Goal: Navigation & Orientation: Find specific page/section

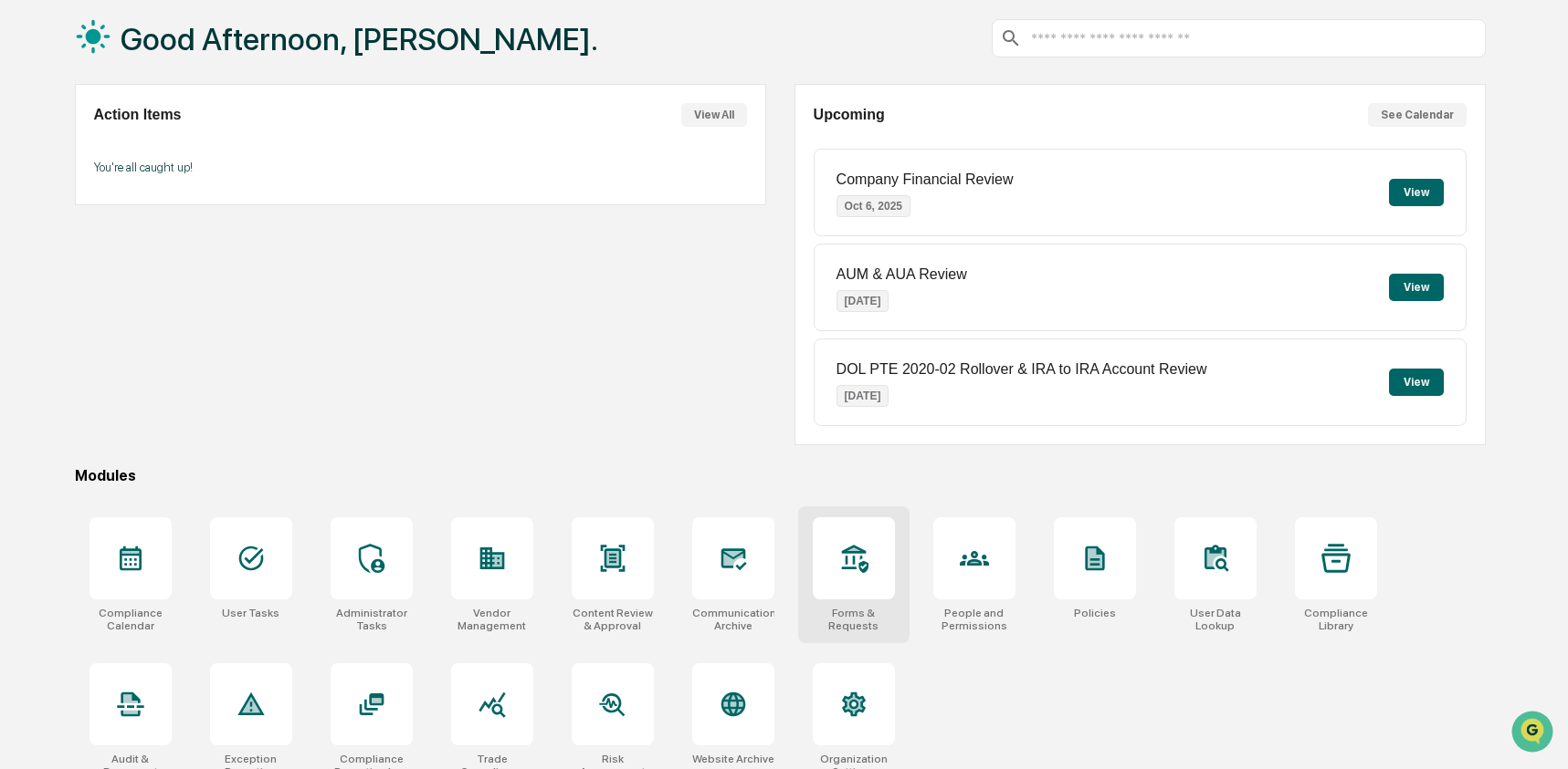
scroll to position [118, 0]
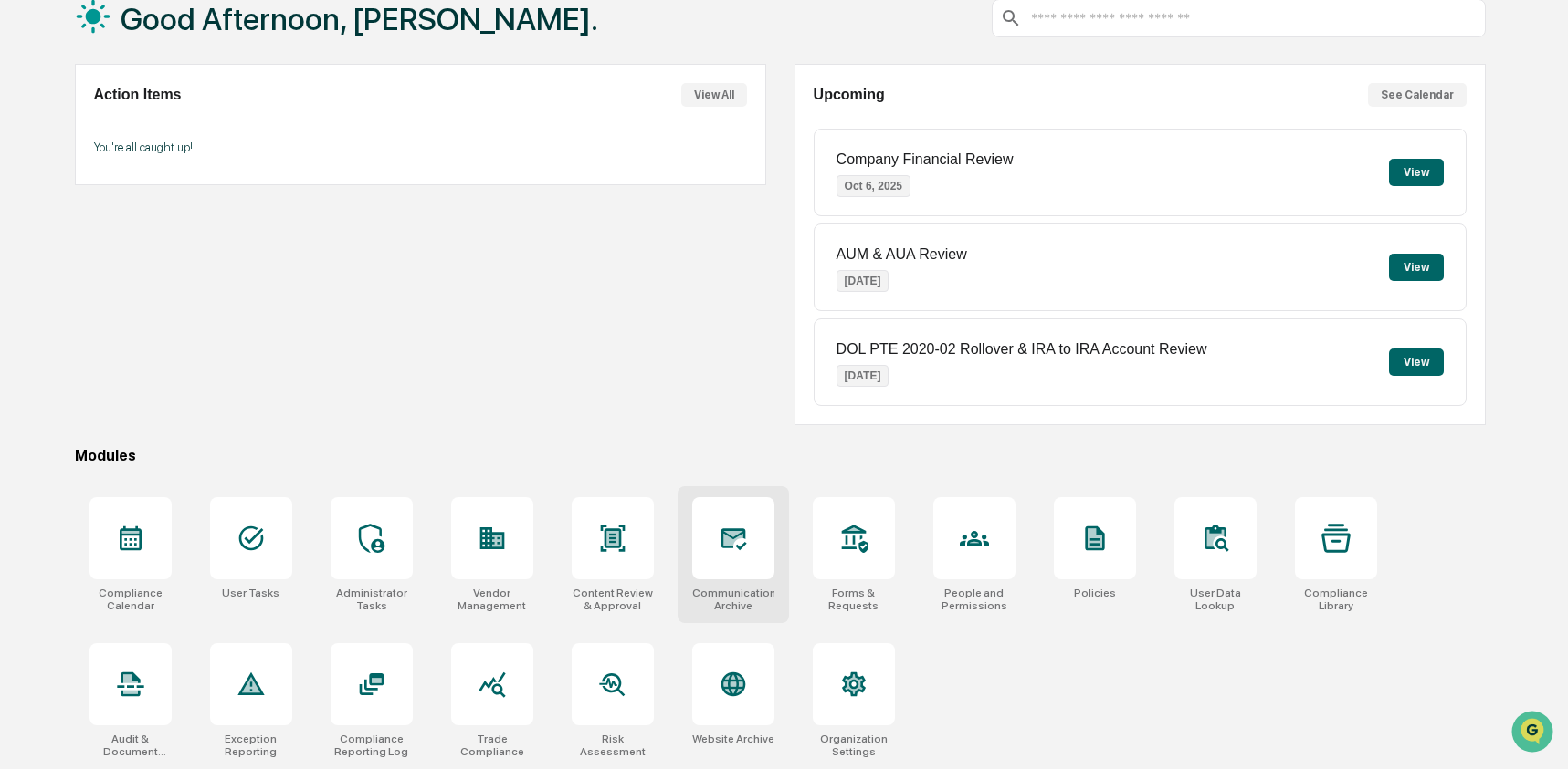
click at [748, 565] on div at bounding box center [732, 539] width 82 height 82
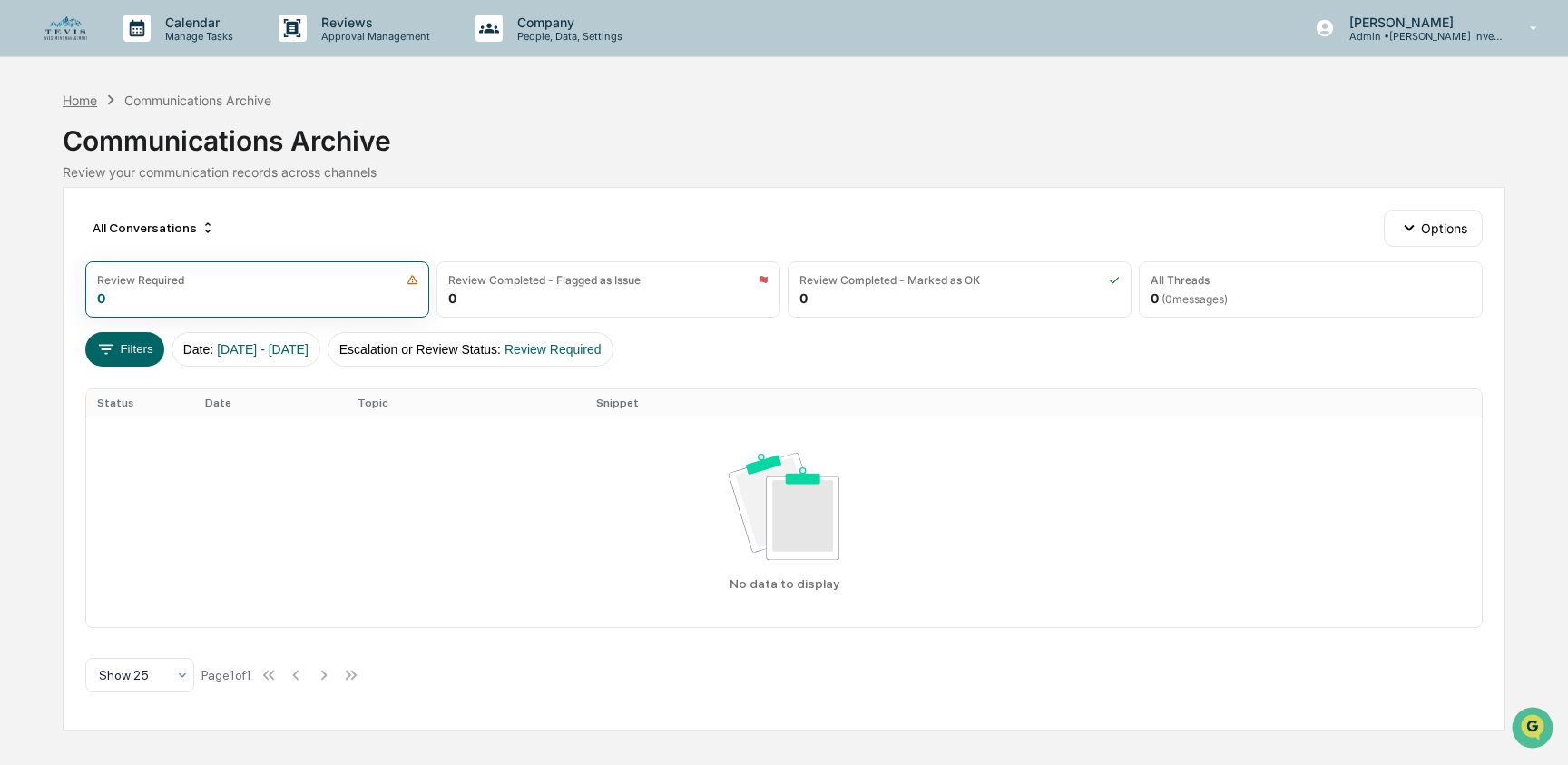
click at [81, 100] on div "Home" at bounding box center [80, 101] width 35 height 15
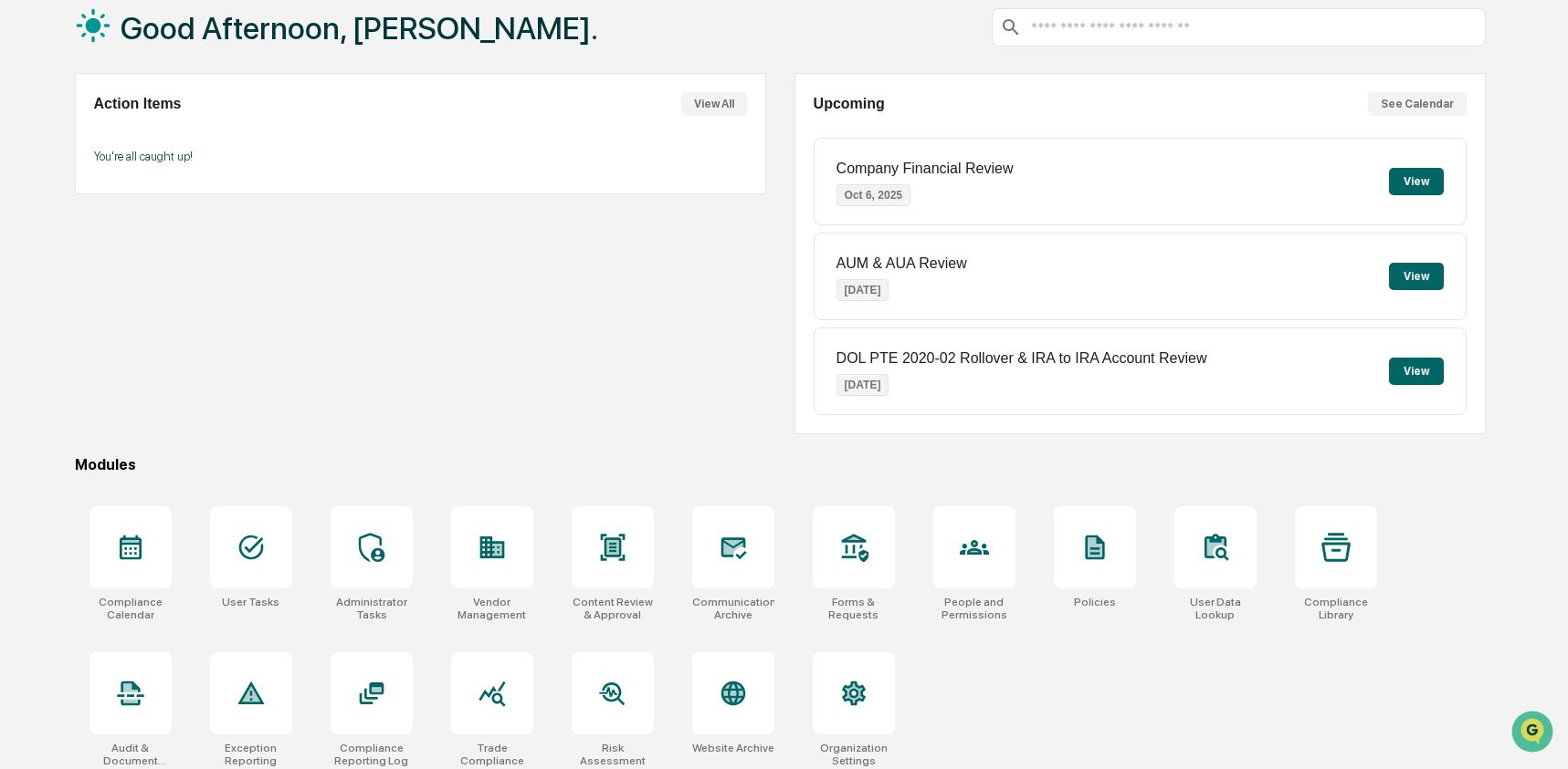
scroll to position [118, 0]
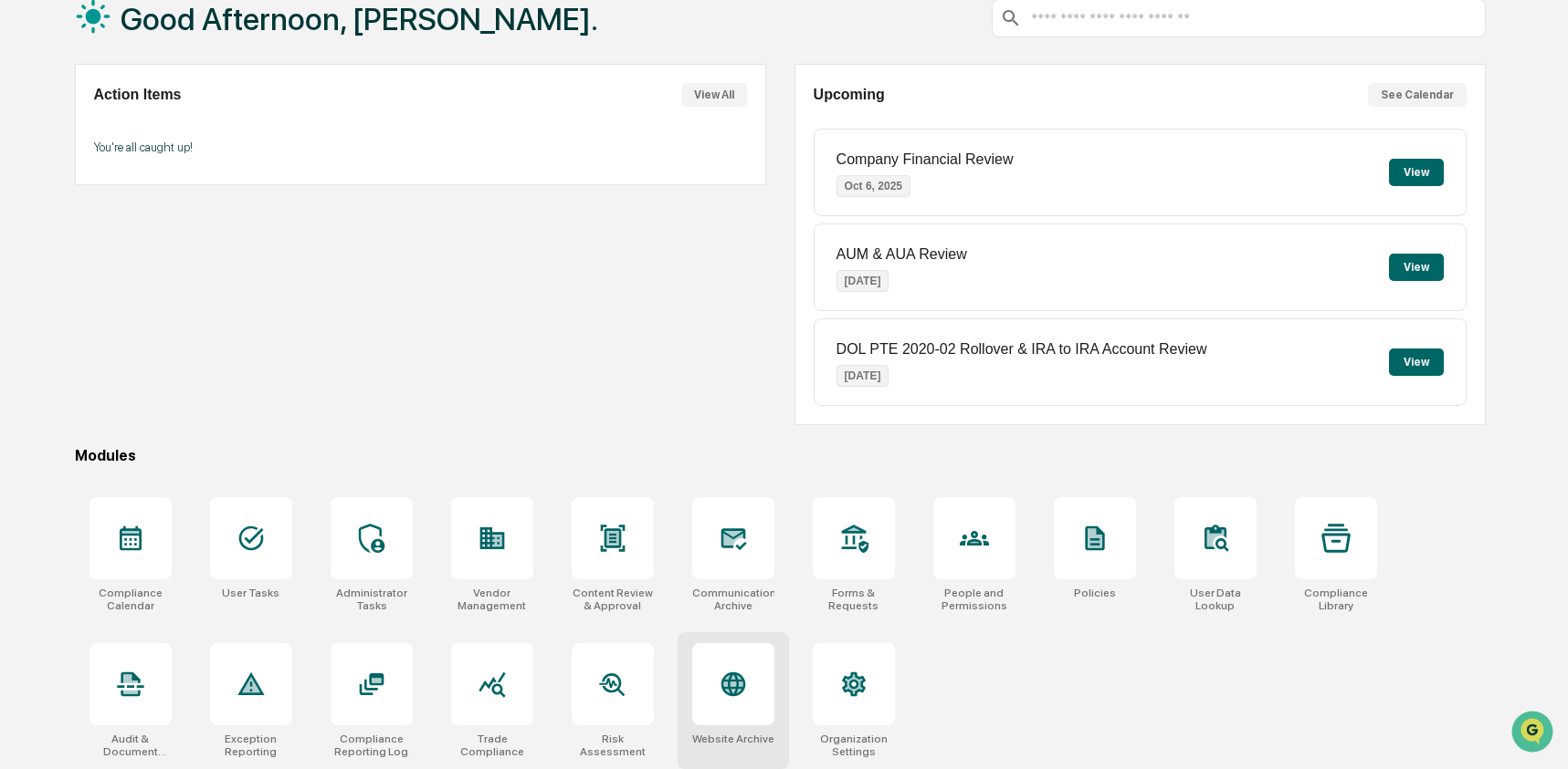
click at [732, 663] on div at bounding box center [732, 684] width 82 height 82
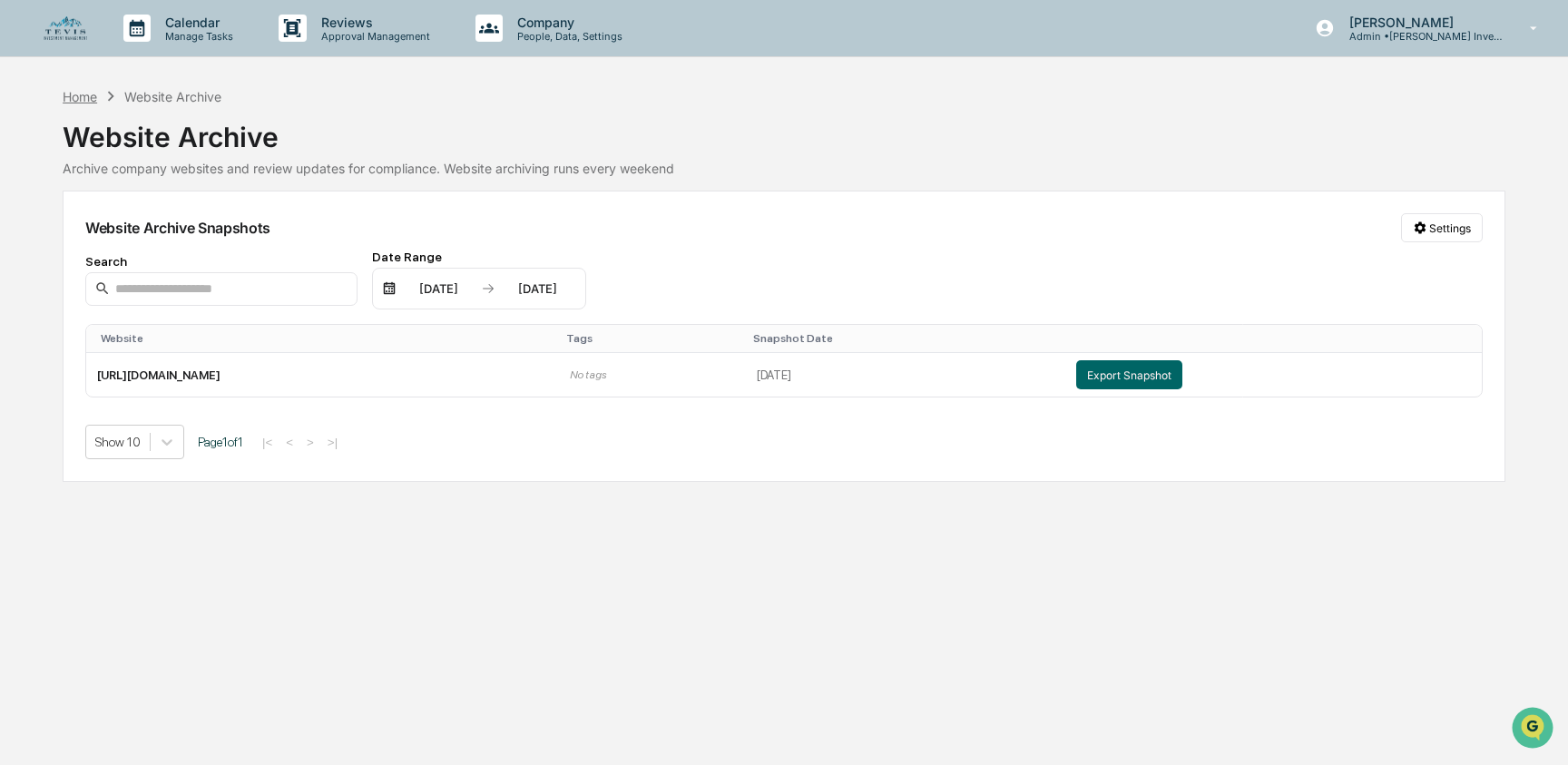
click at [73, 100] on div "Home" at bounding box center [80, 97] width 35 height 15
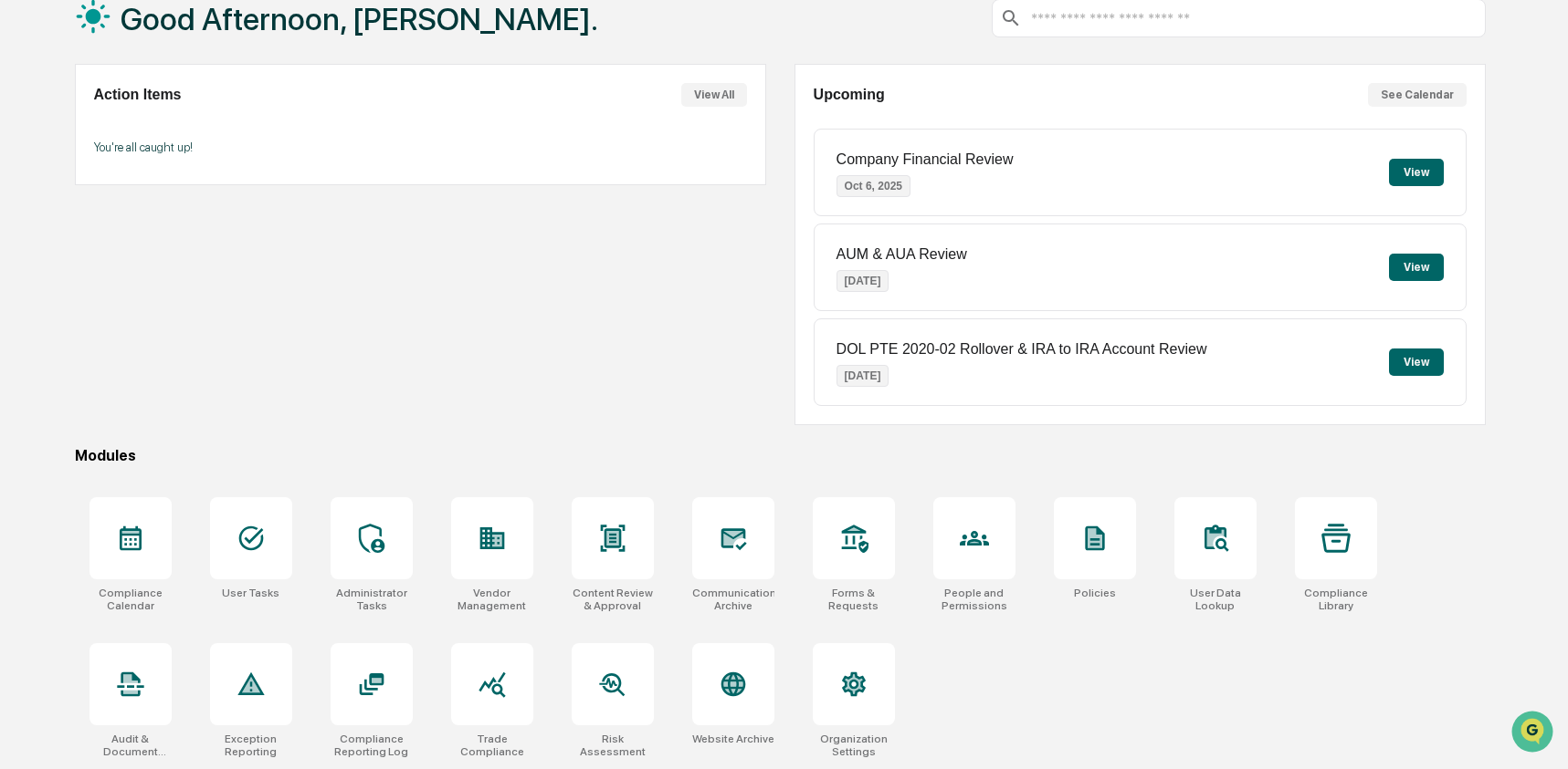
scroll to position [118, 0]
click at [815, 542] on div at bounding box center [853, 539] width 82 height 82
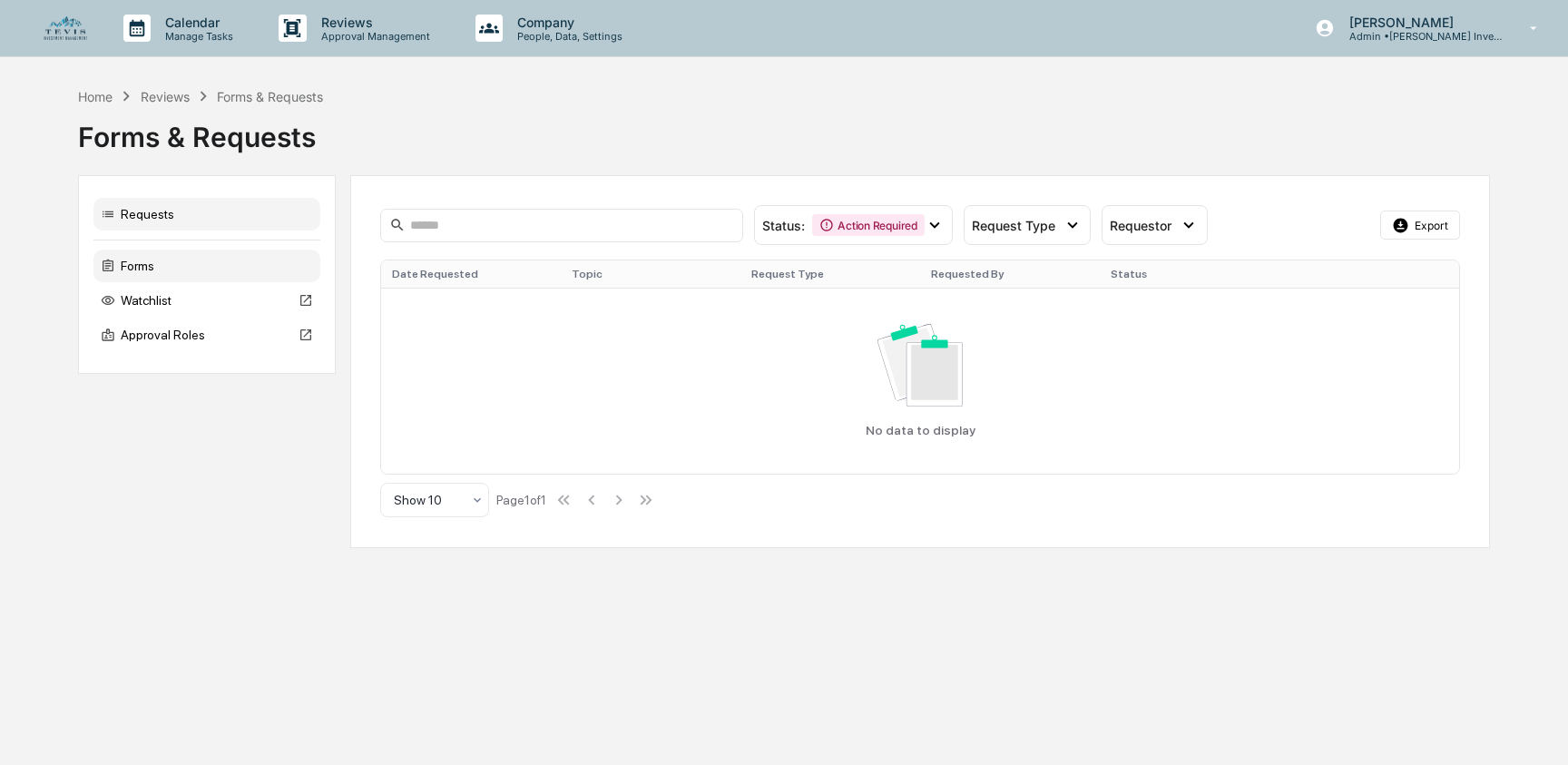
click at [171, 274] on div "Forms" at bounding box center [207, 266] width 227 height 33
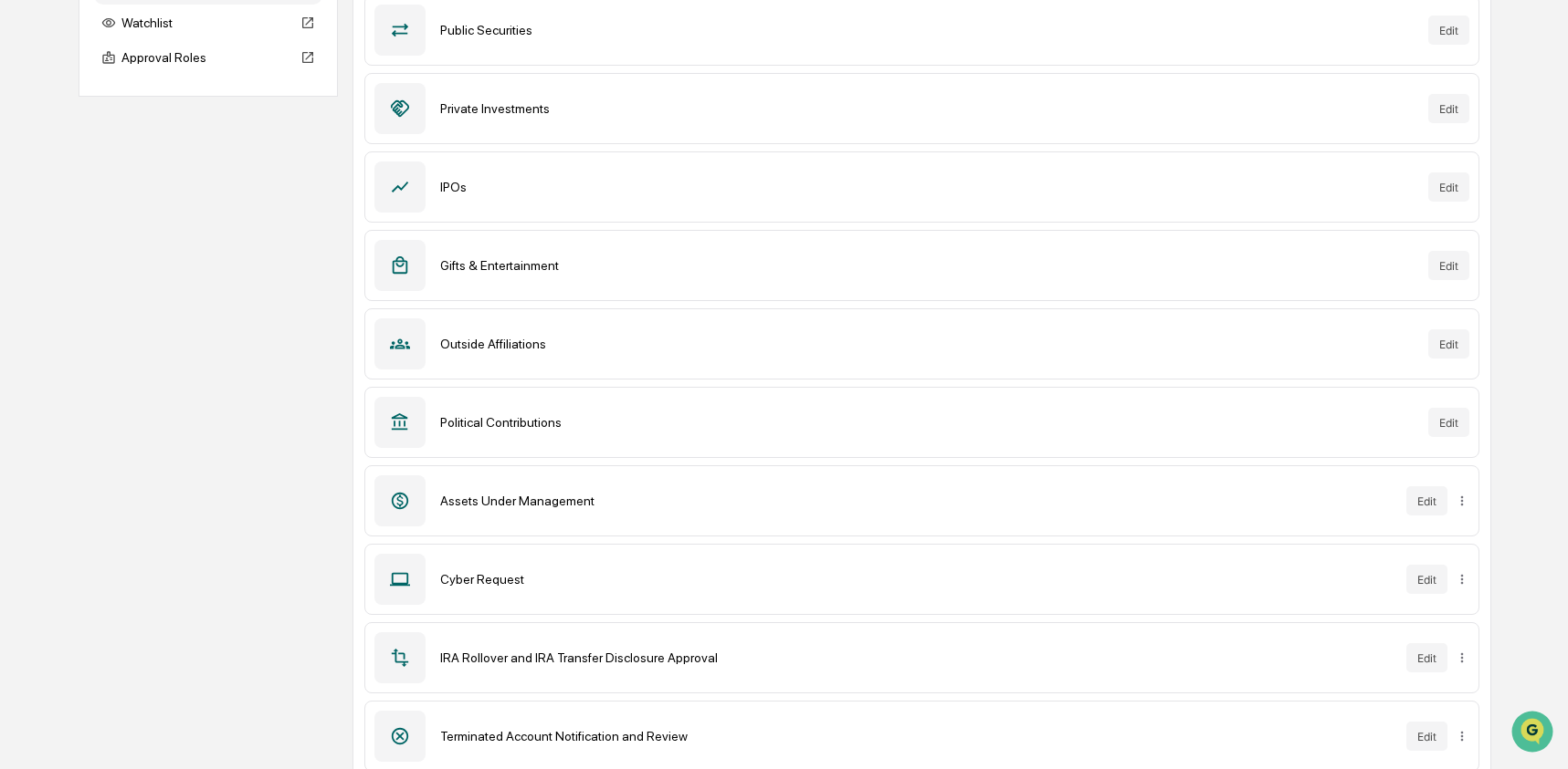
scroll to position [294, 0]
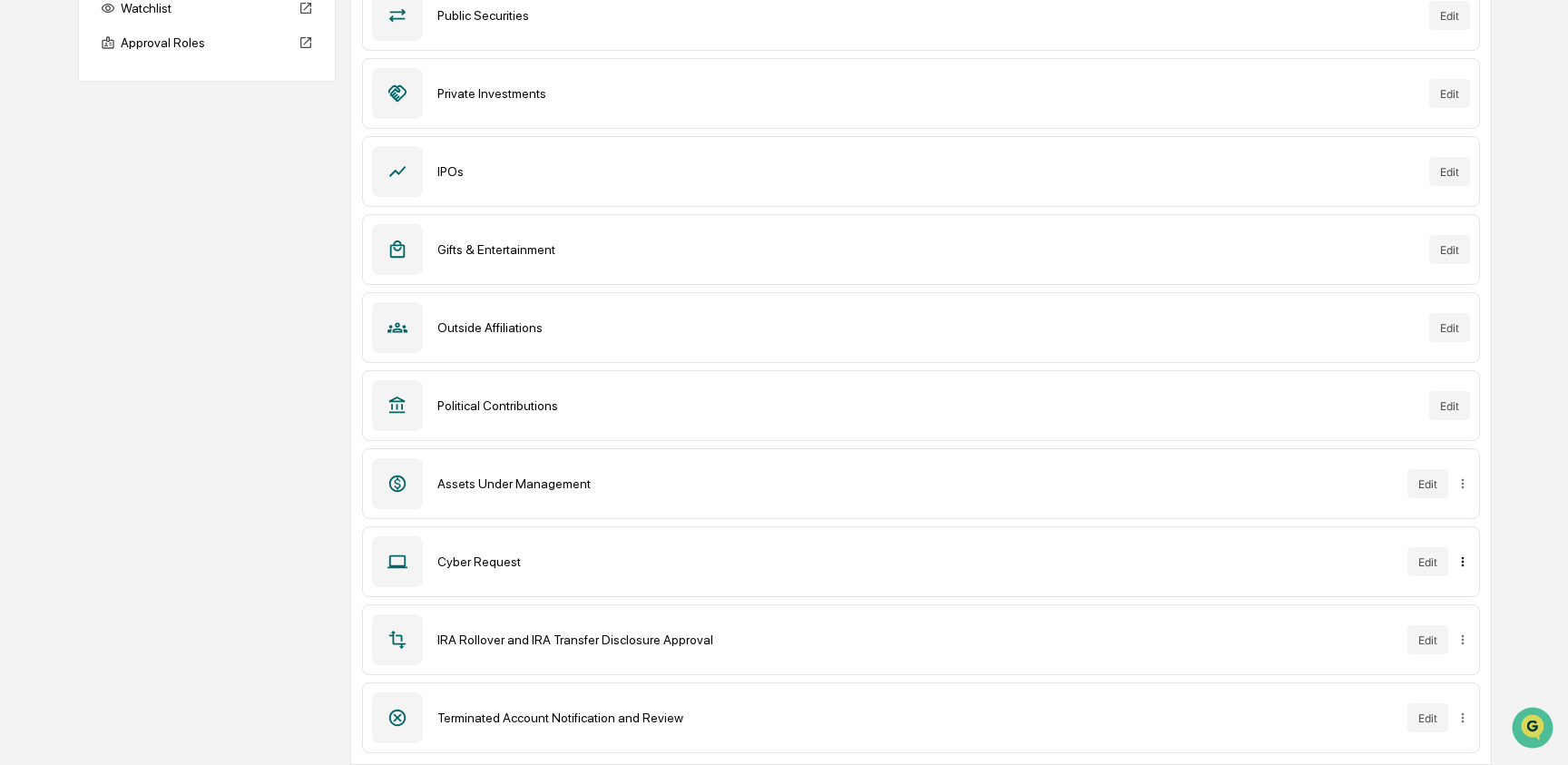
click at [1457, 473] on html "Calendar Manage Tasks Reviews Approval Management Company People, Data, Setting…" at bounding box center [784, 90] width 1568 height 765
click at [1457, 597] on div "Archive" at bounding box center [1453, 599] width 116 height 29
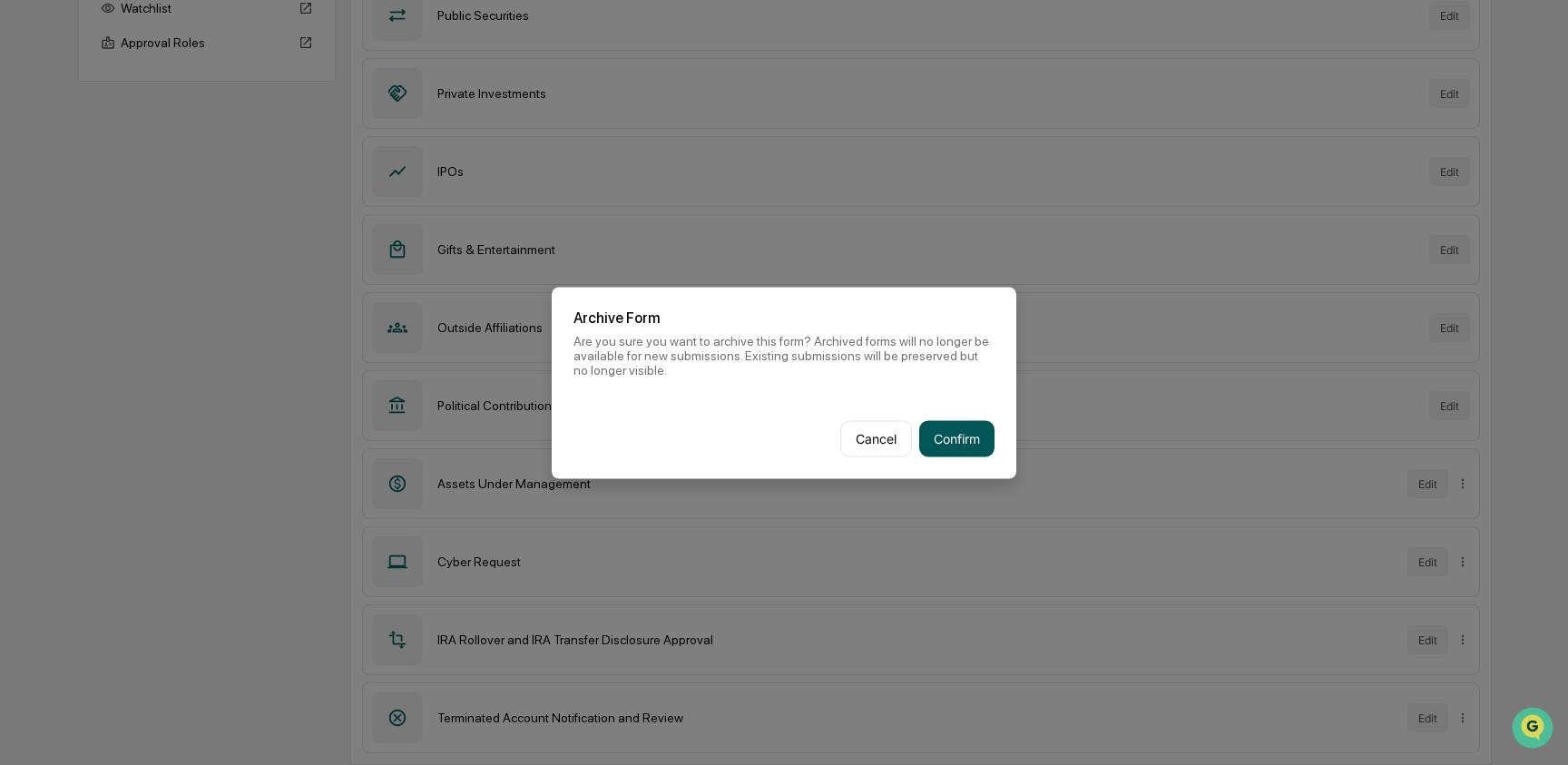
click at [969, 429] on button "Confirm" at bounding box center [957, 439] width 75 height 37
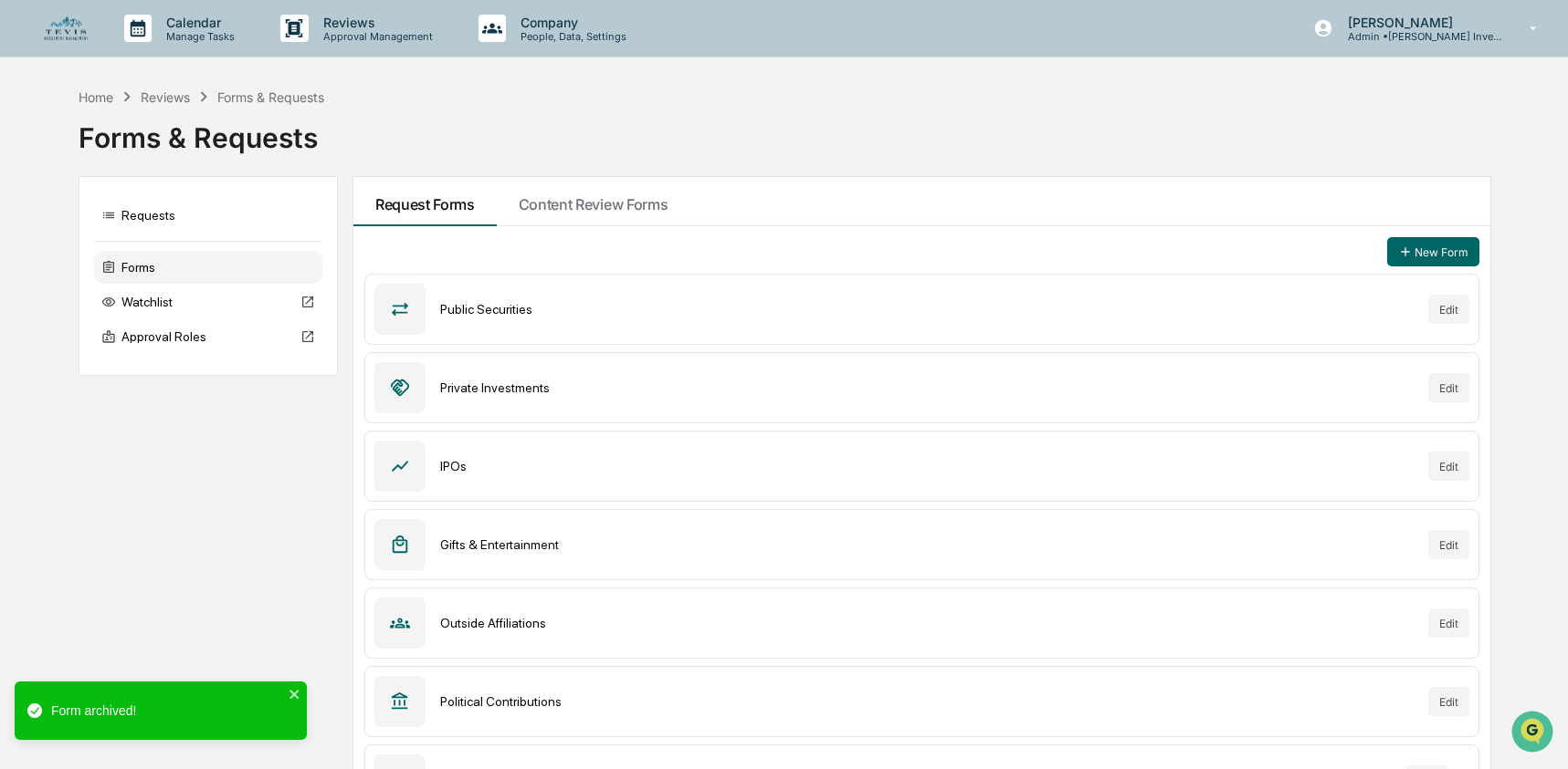
scroll to position [216, 0]
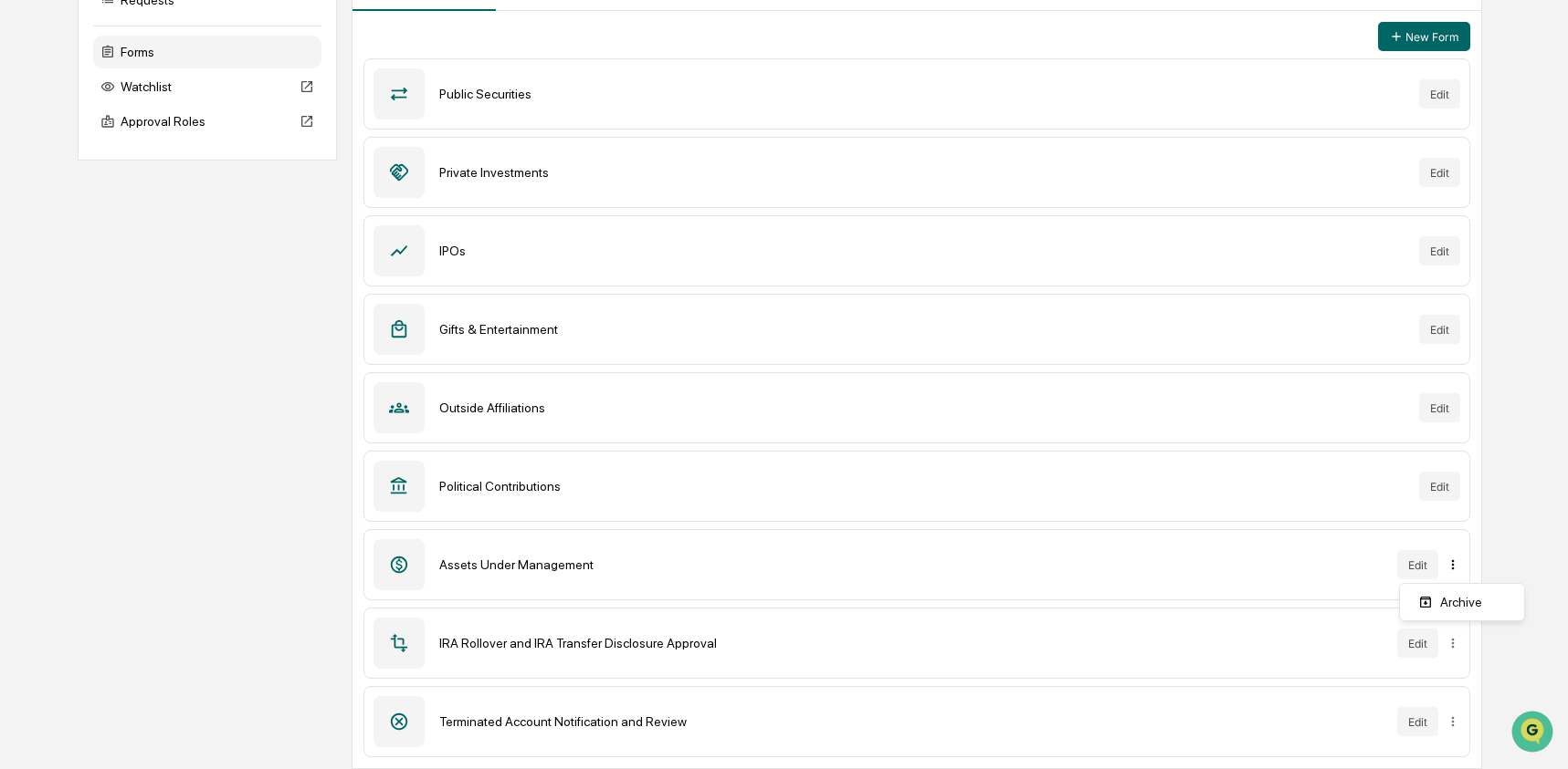
click at [1466, 554] on html "Calendar Manage Tasks Reviews Approval Management Company People, Data, Setting…" at bounding box center [784, 168] width 1568 height 769
click at [1443, 609] on div "Archive" at bounding box center [1462, 602] width 117 height 29
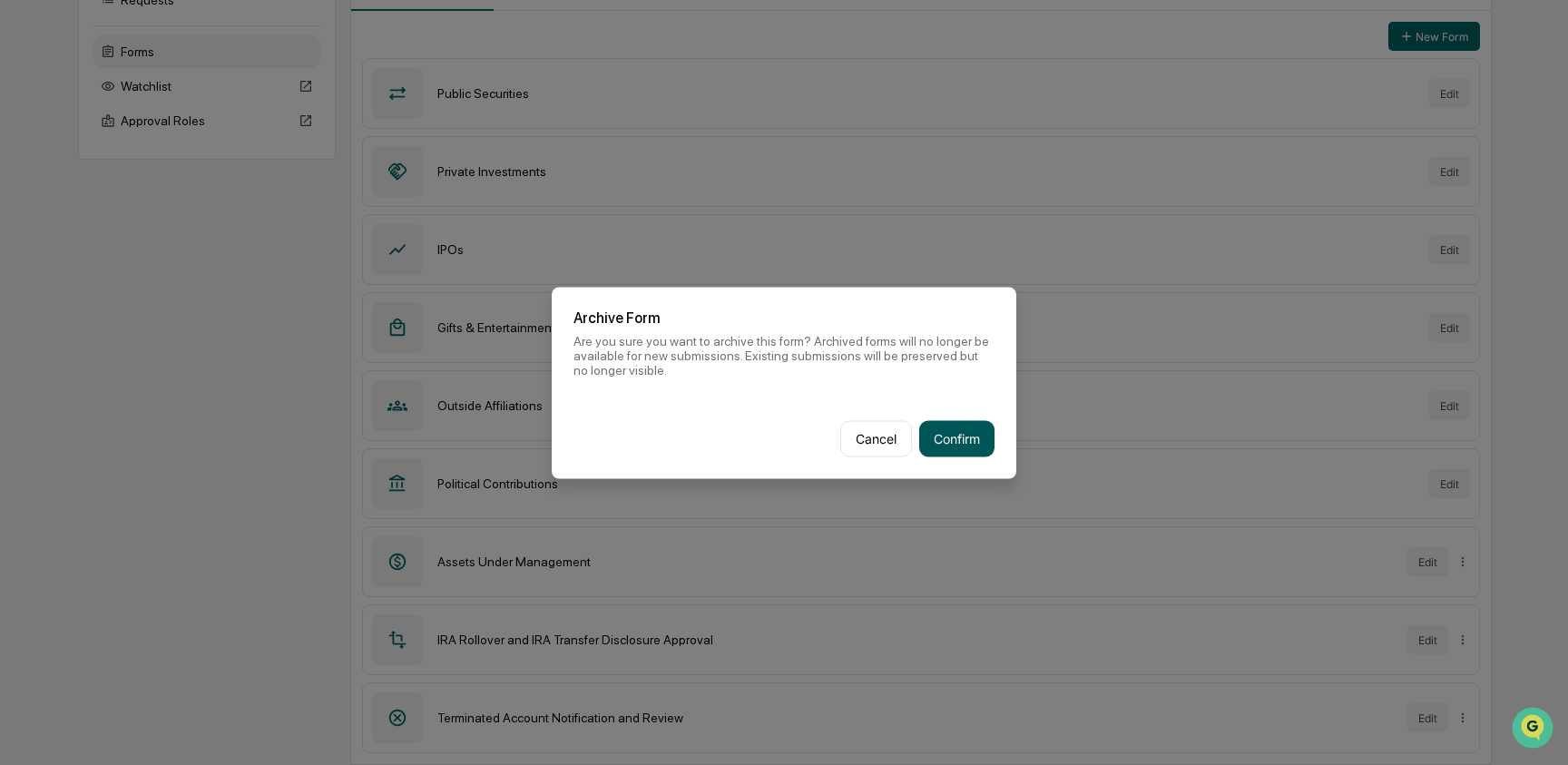
click at [939, 436] on button "Confirm" at bounding box center [957, 439] width 75 height 37
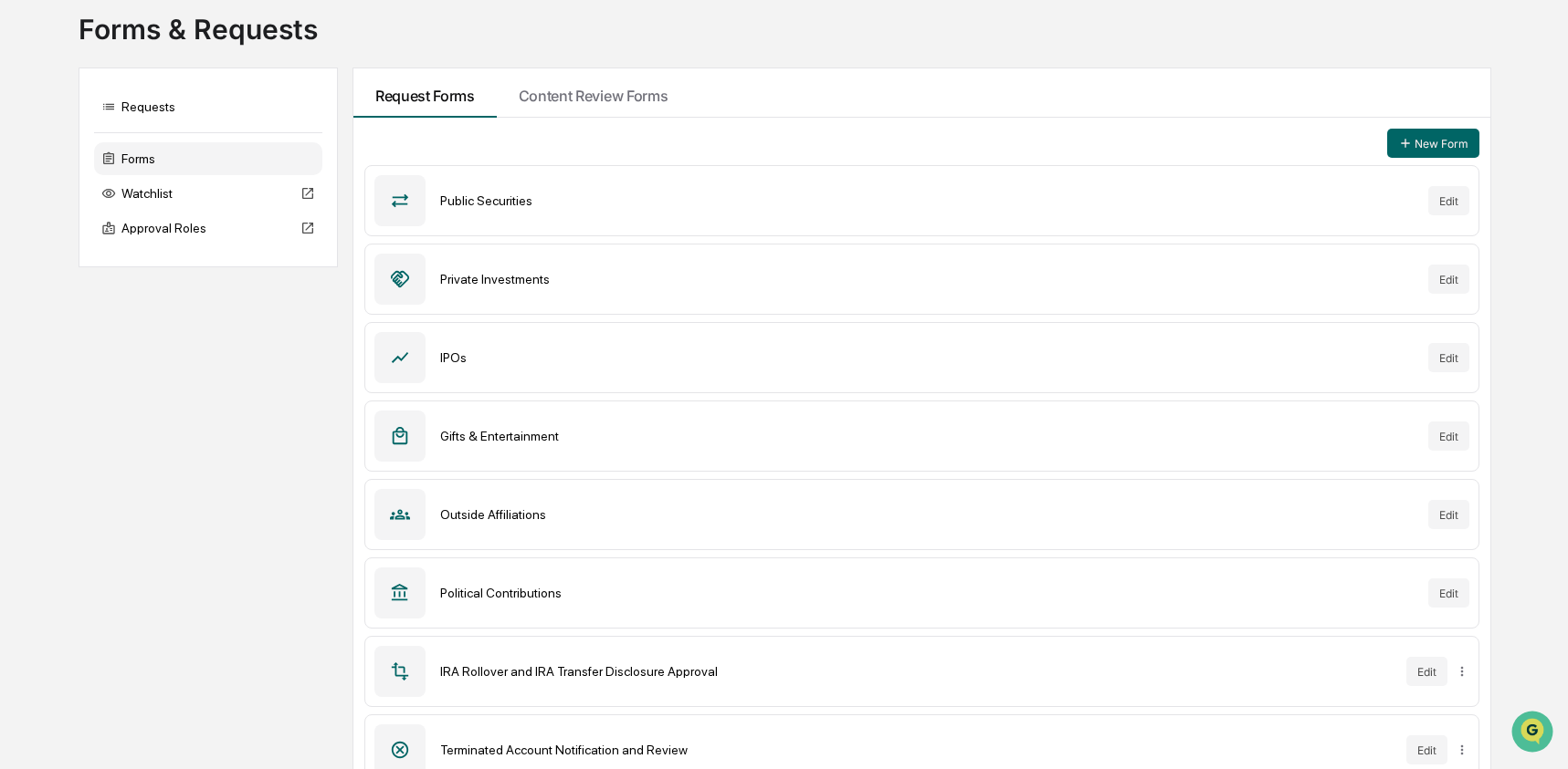
scroll to position [0, 0]
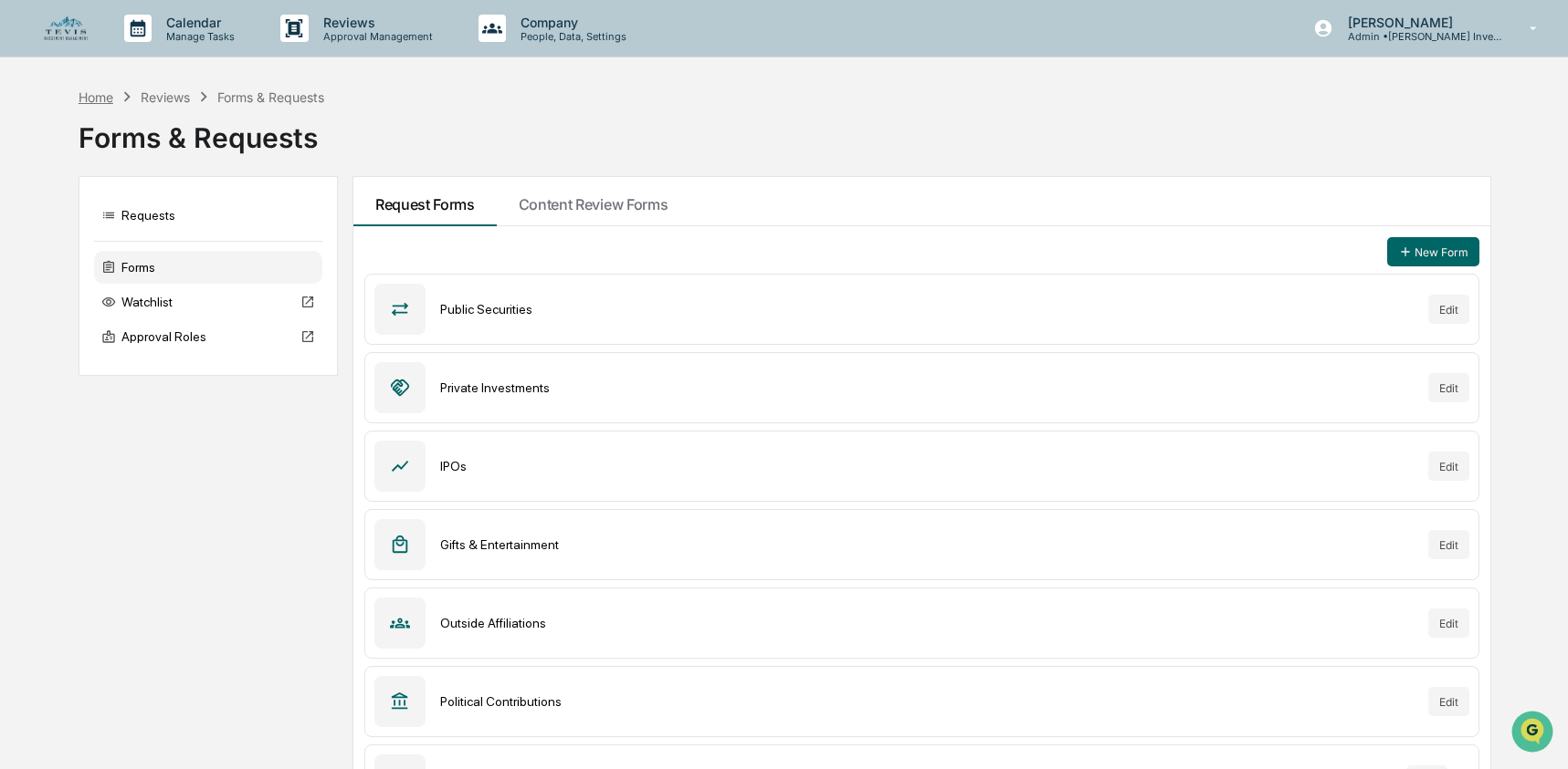
click at [94, 98] on div "Home" at bounding box center [96, 97] width 35 height 16
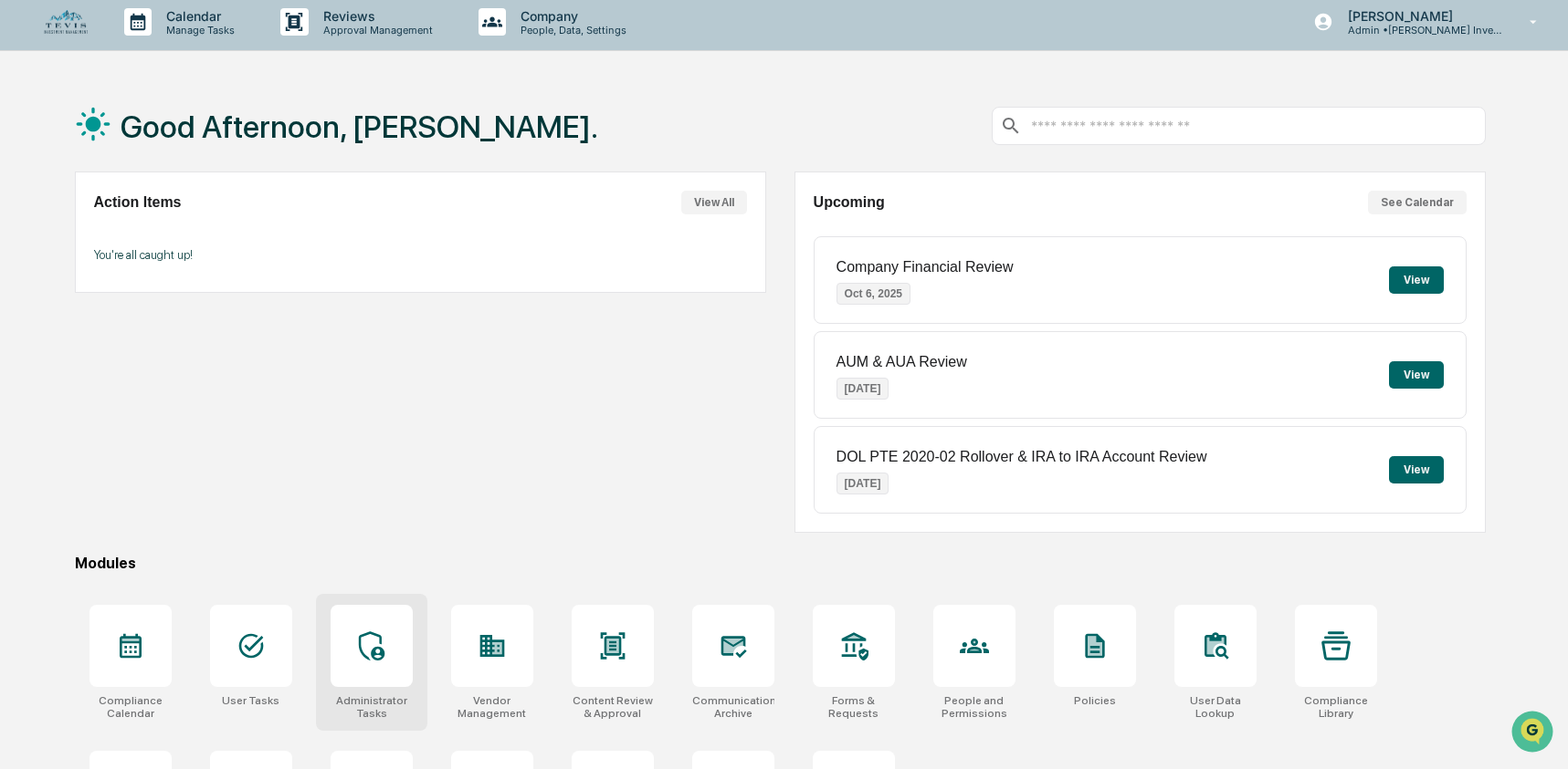
scroll to position [118, 0]
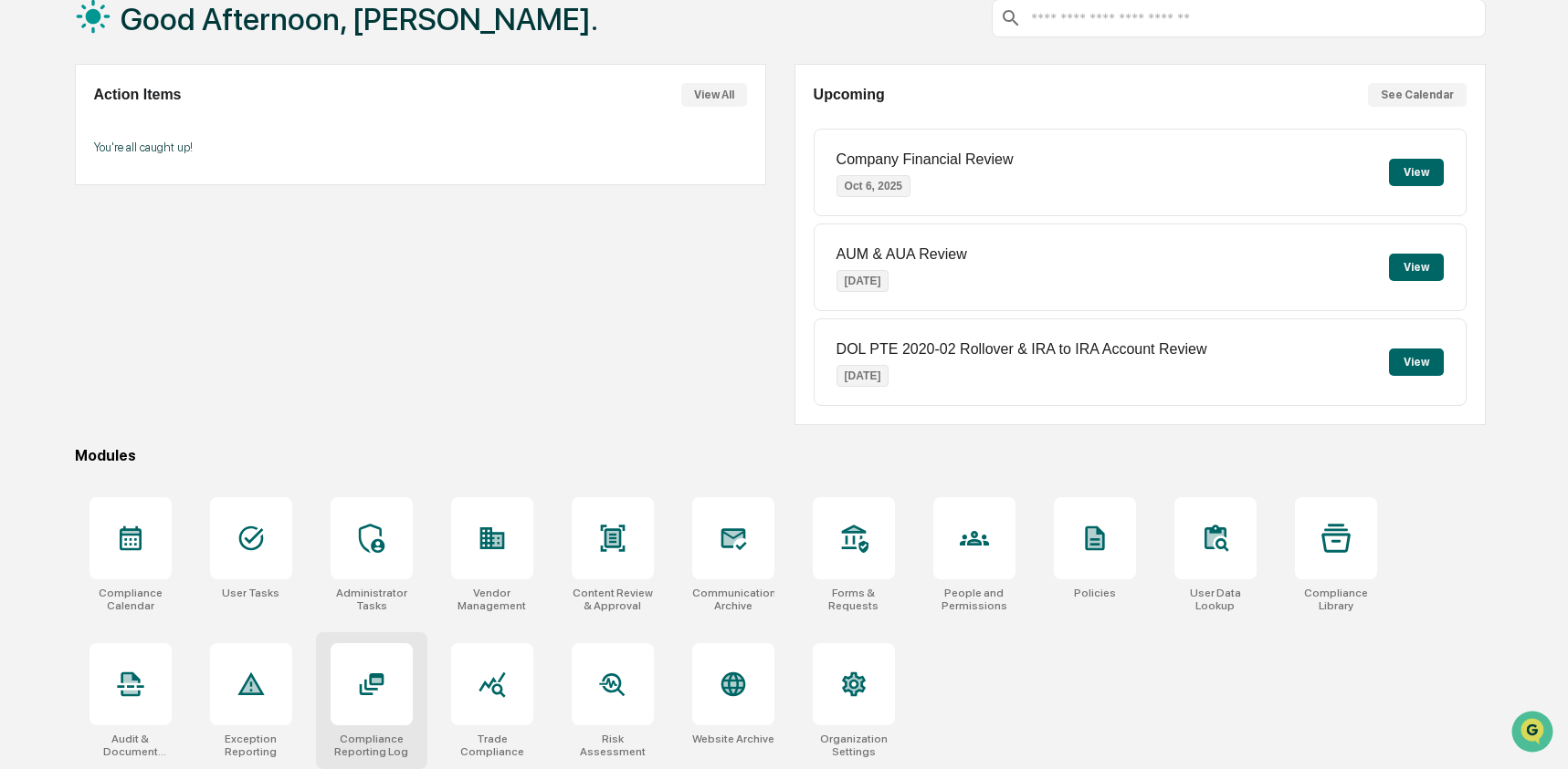
click at [370, 698] on div at bounding box center [372, 684] width 82 height 82
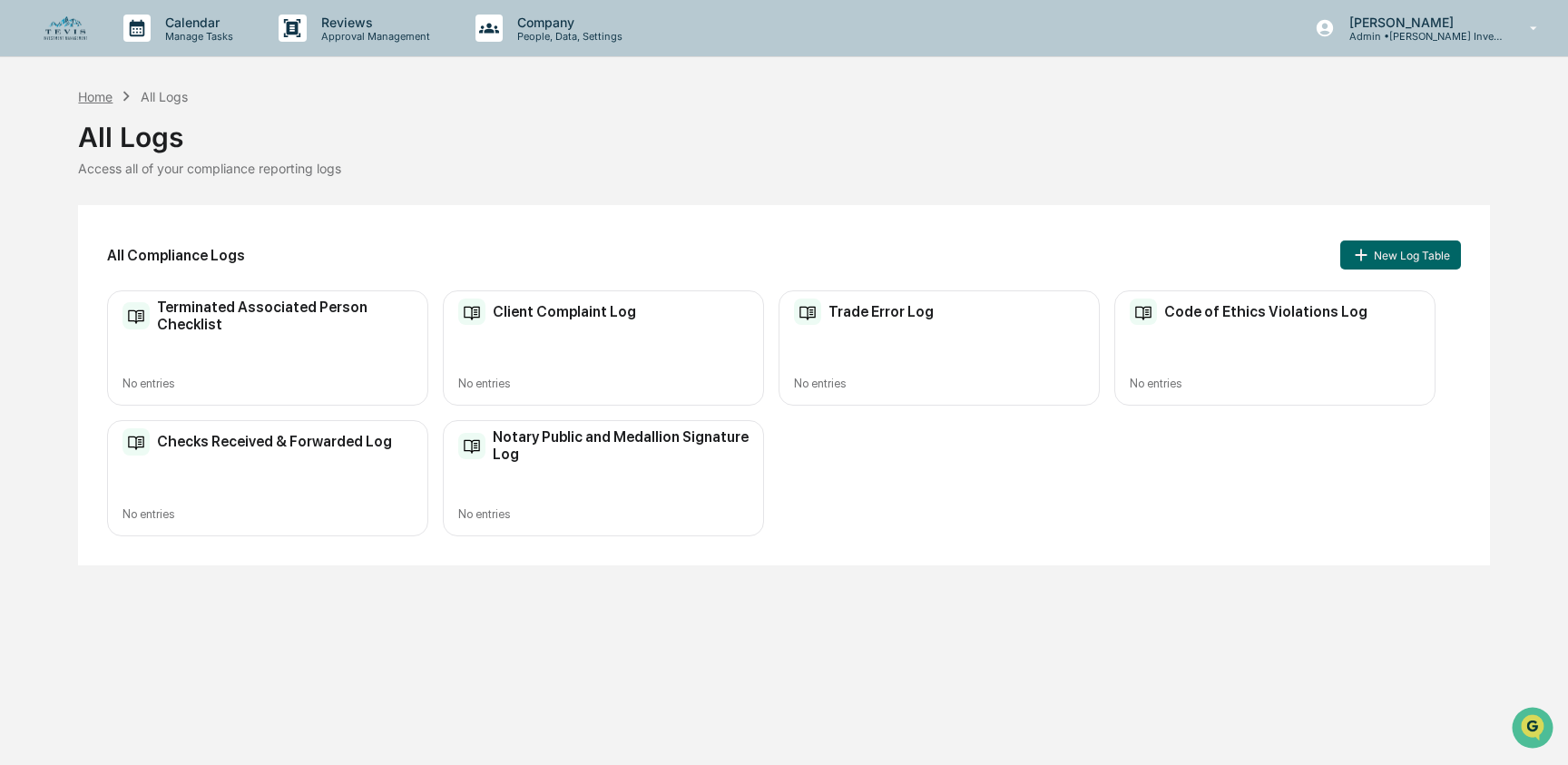
click at [105, 99] on div "Home" at bounding box center [96, 97] width 35 height 15
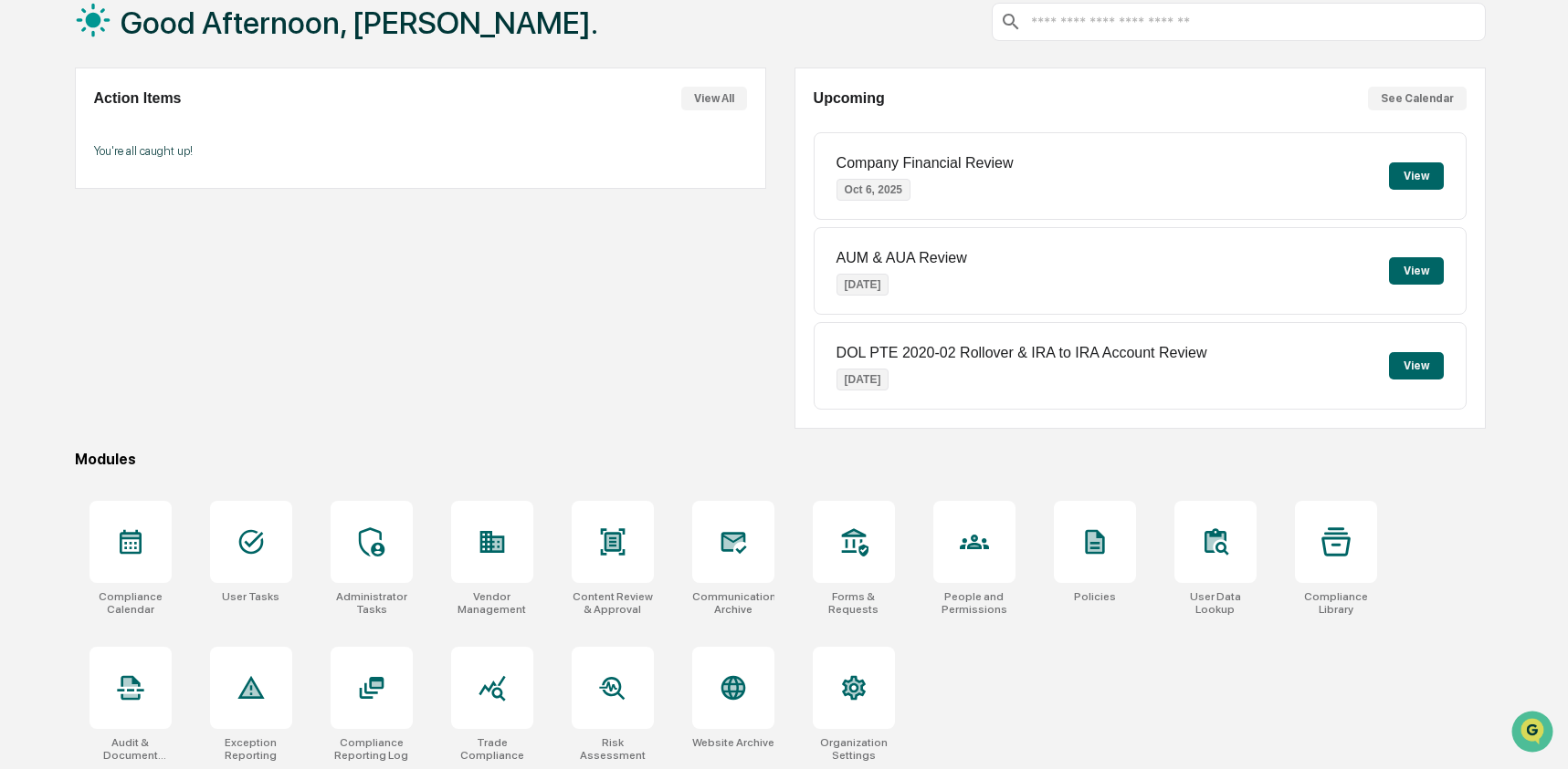
scroll to position [118, 0]
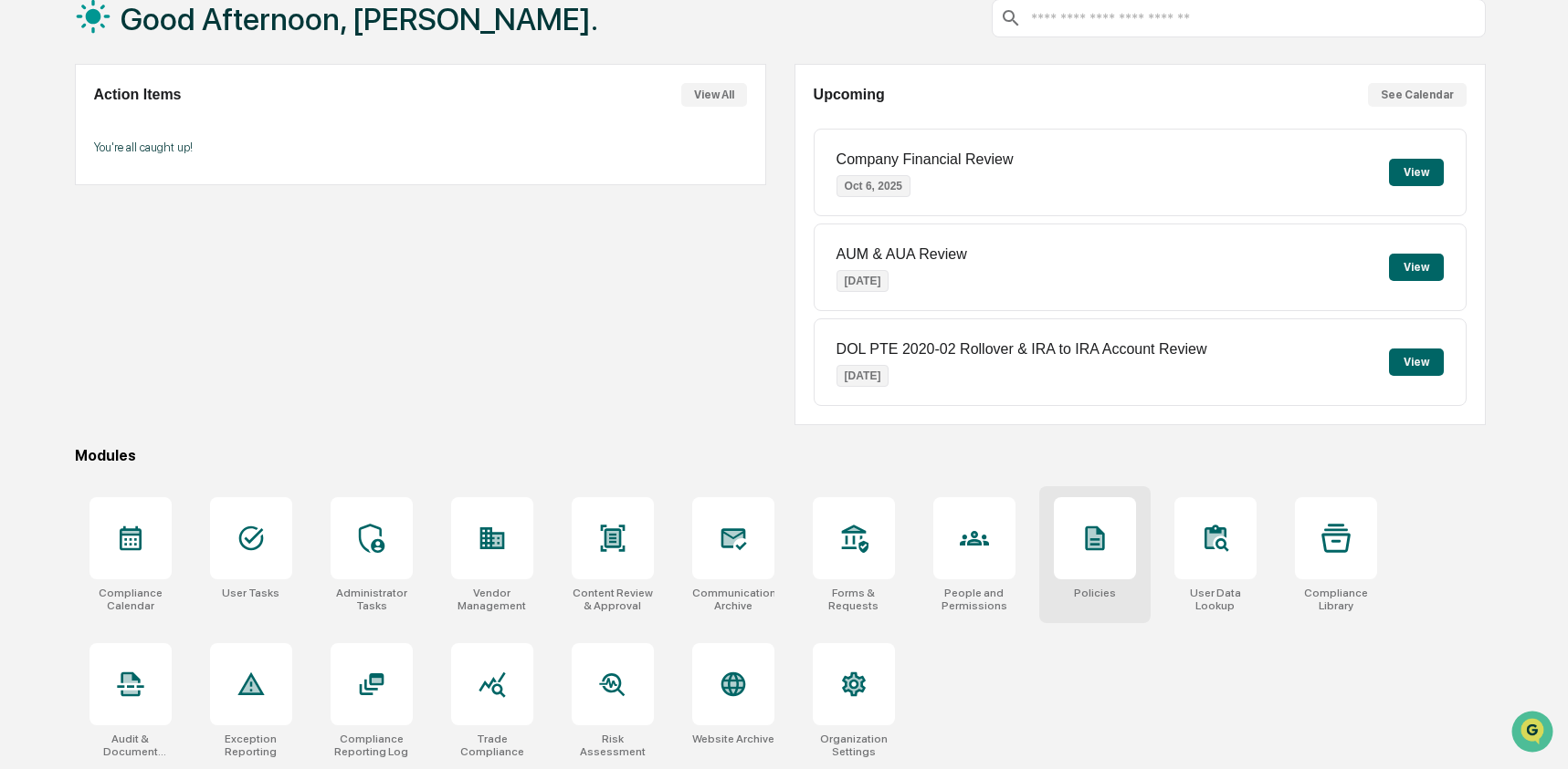
click at [1084, 543] on icon at bounding box center [1094, 539] width 29 height 29
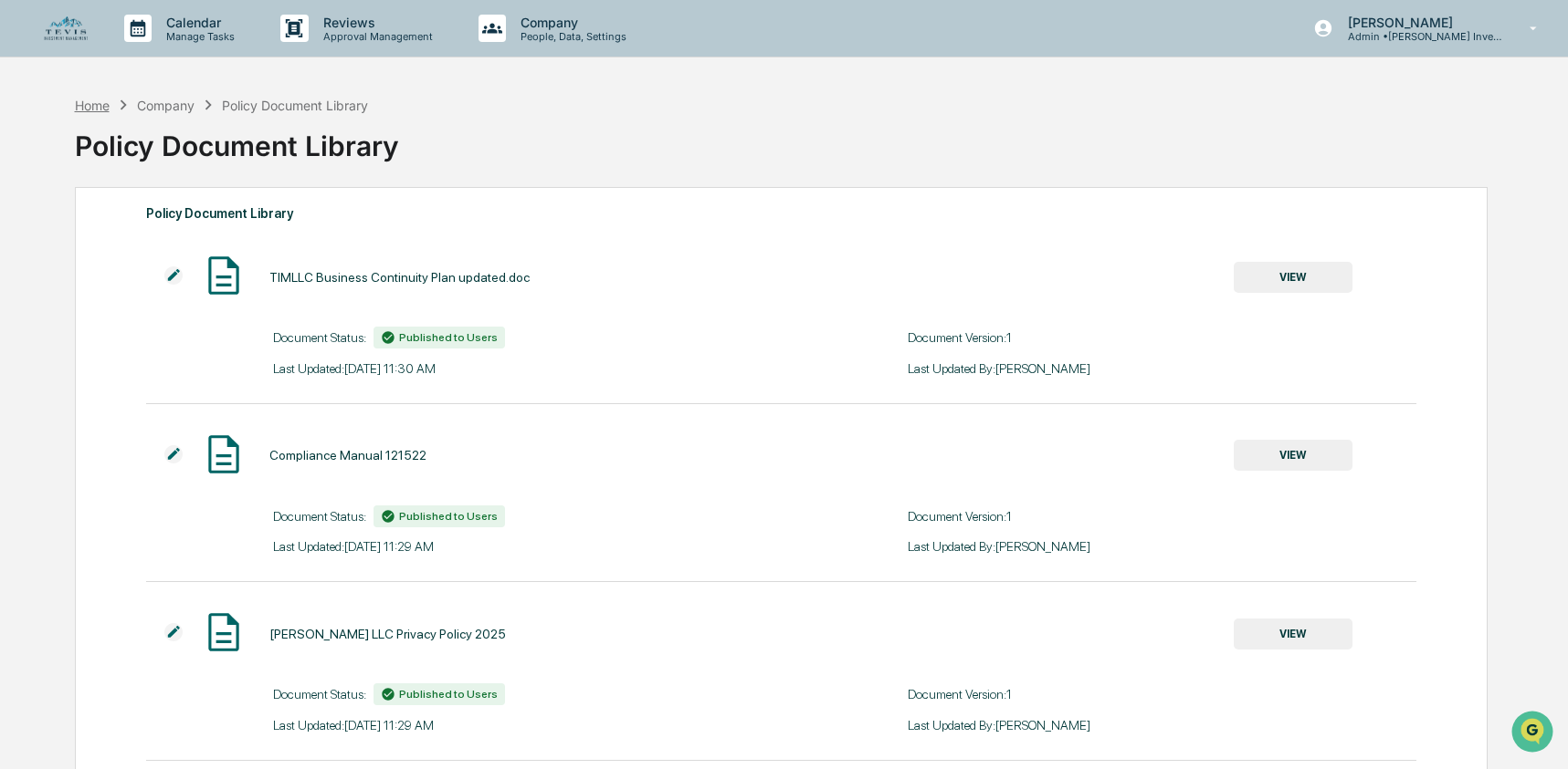
click at [103, 109] on div "Home" at bounding box center [92, 105] width 35 height 16
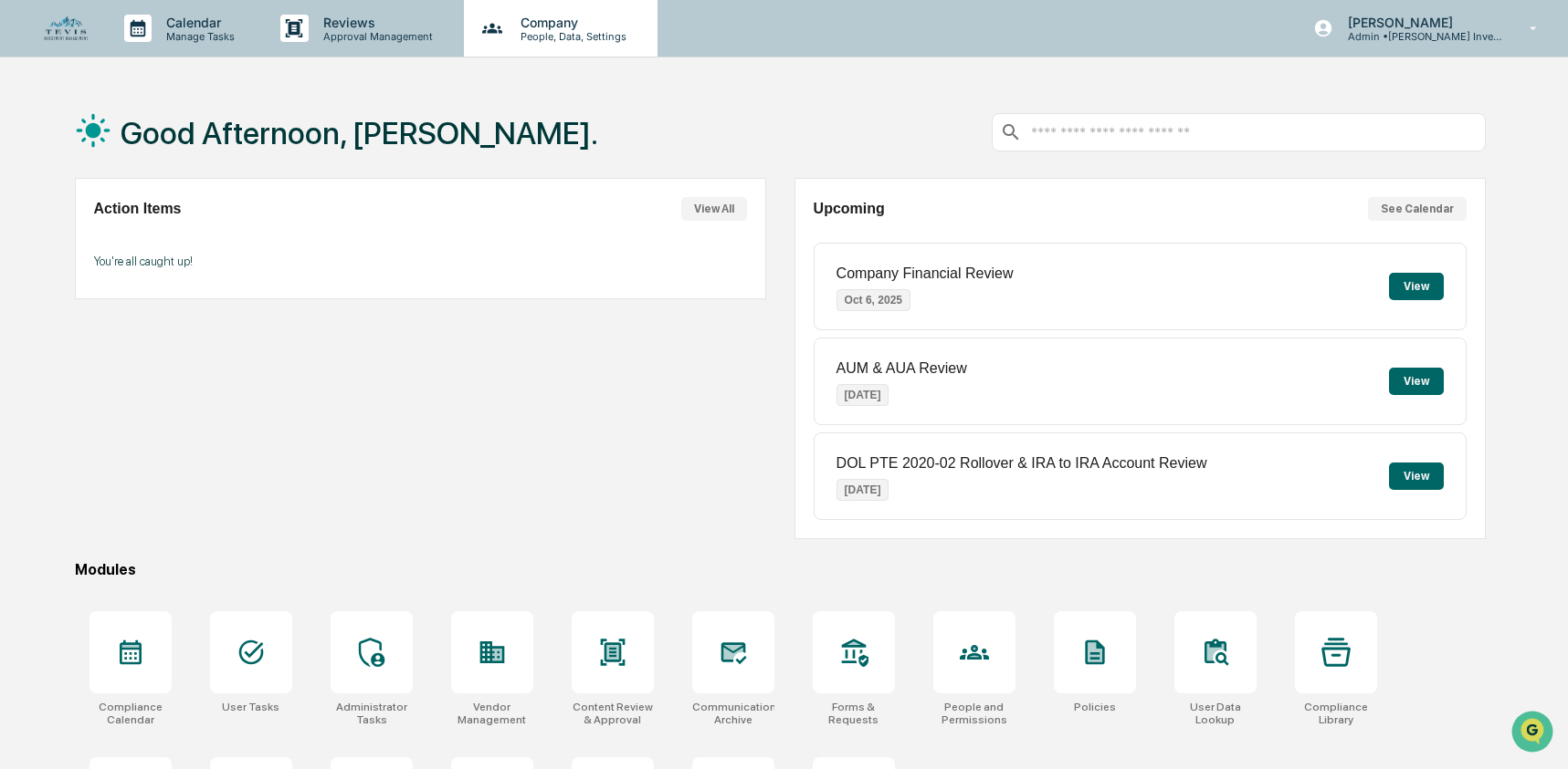
click at [558, 23] on p "Company" at bounding box center [570, 22] width 129 height 16
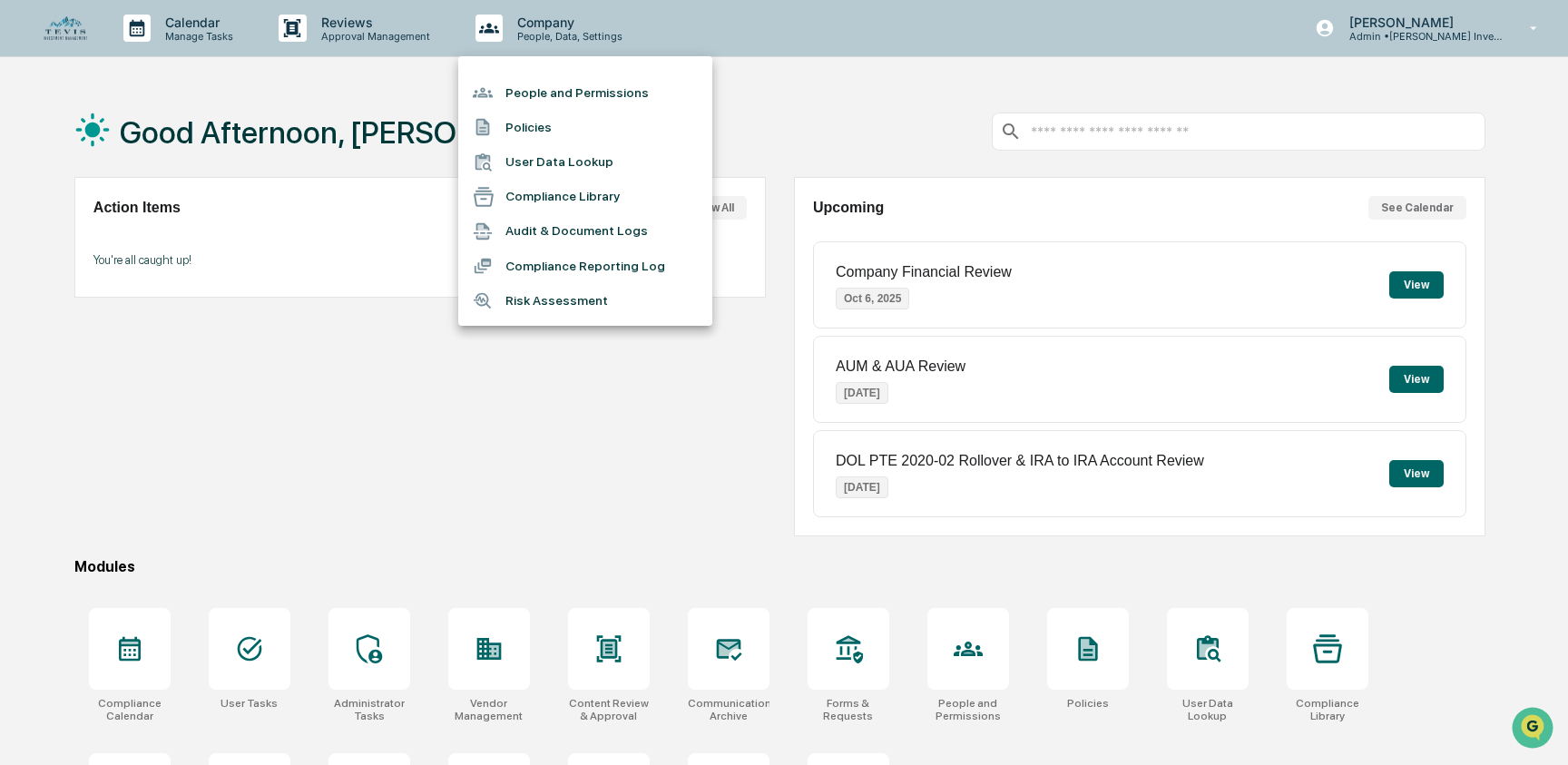
click at [592, 166] on li "User Data Lookup" at bounding box center [585, 162] width 254 height 35
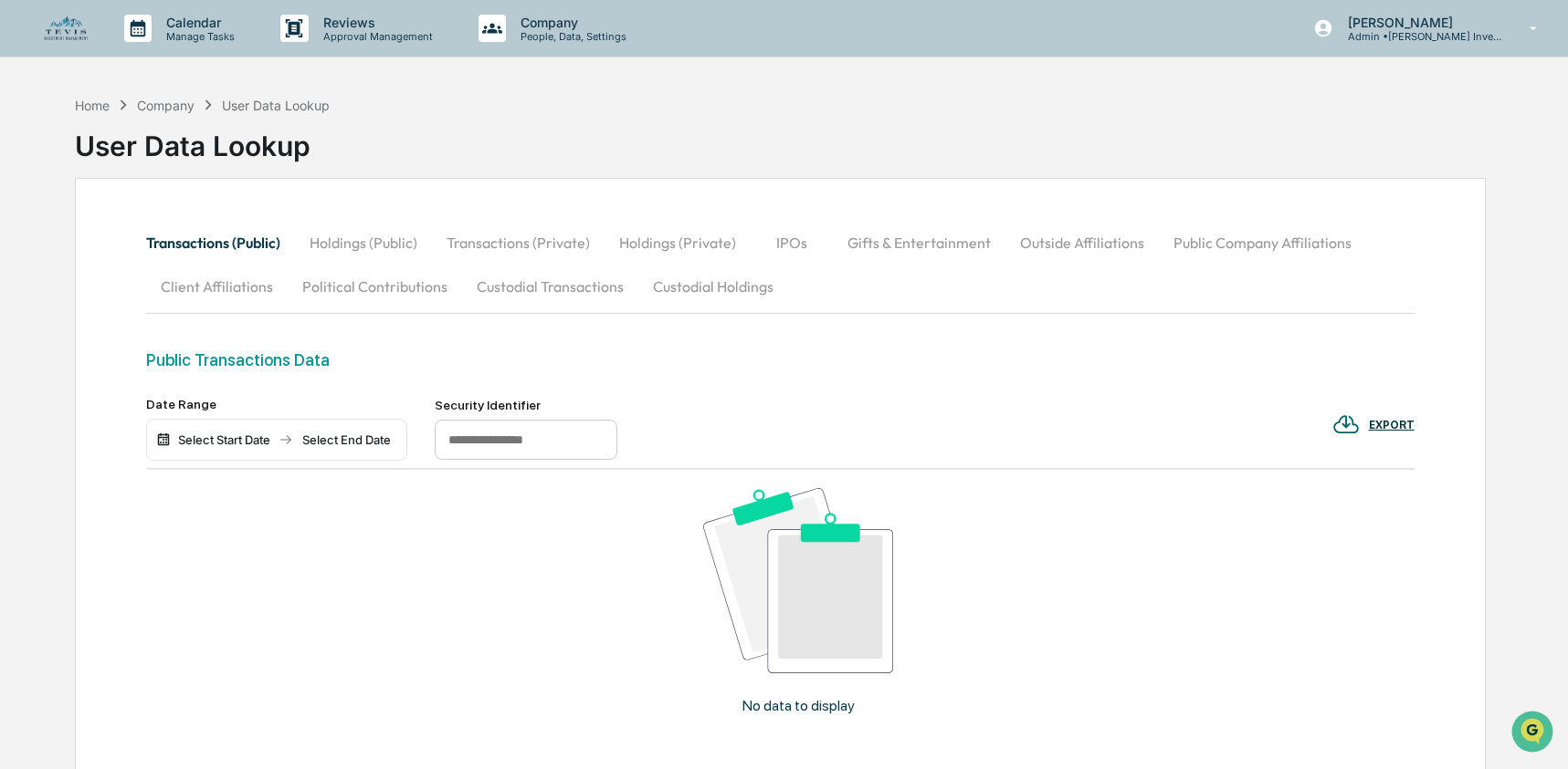
click at [648, 297] on button "Custodial Holdings" at bounding box center [713, 286] width 150 height 44
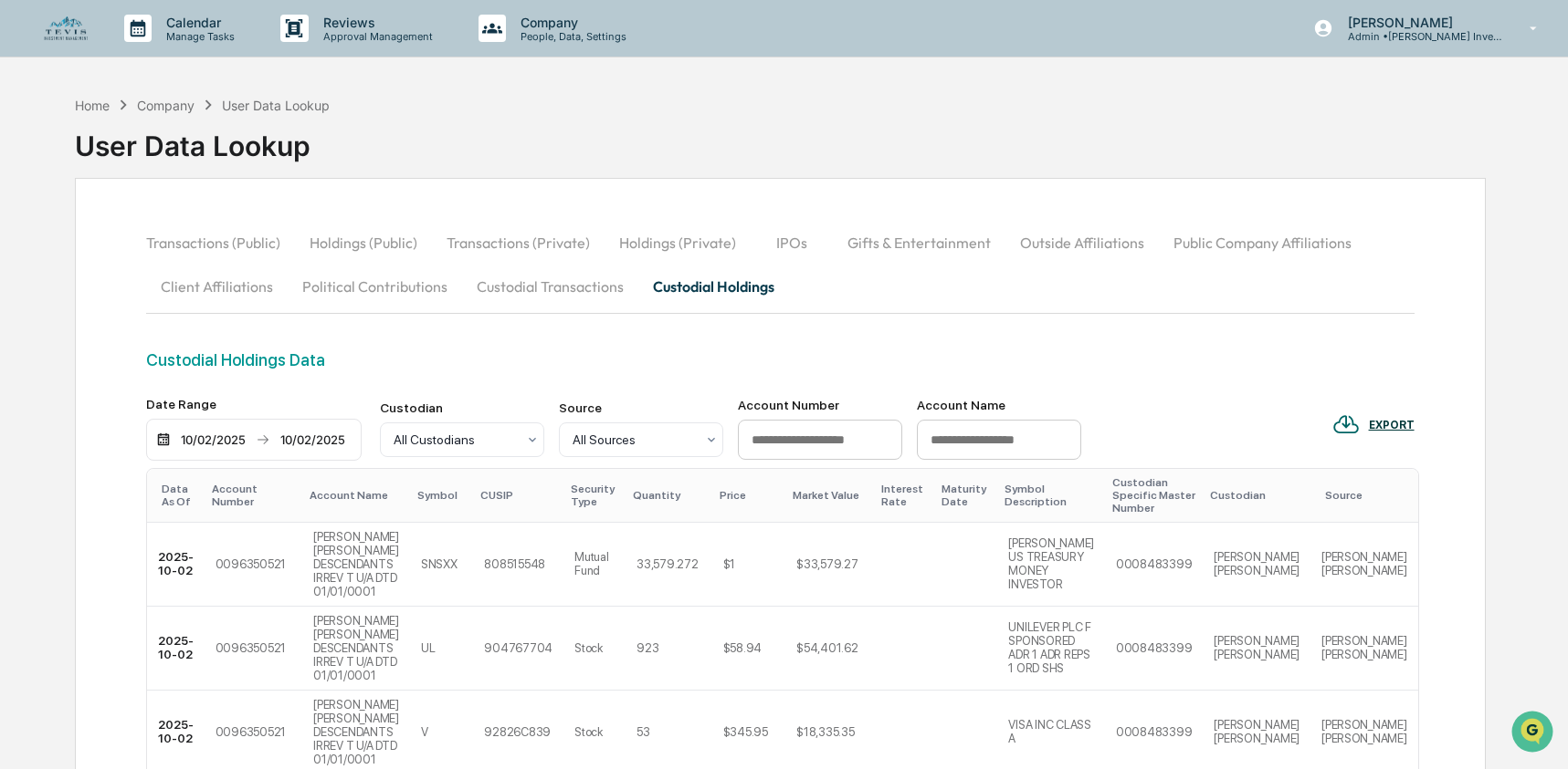
click at [44, 36] on img at bounding box center [65, 28] width 44 height 24
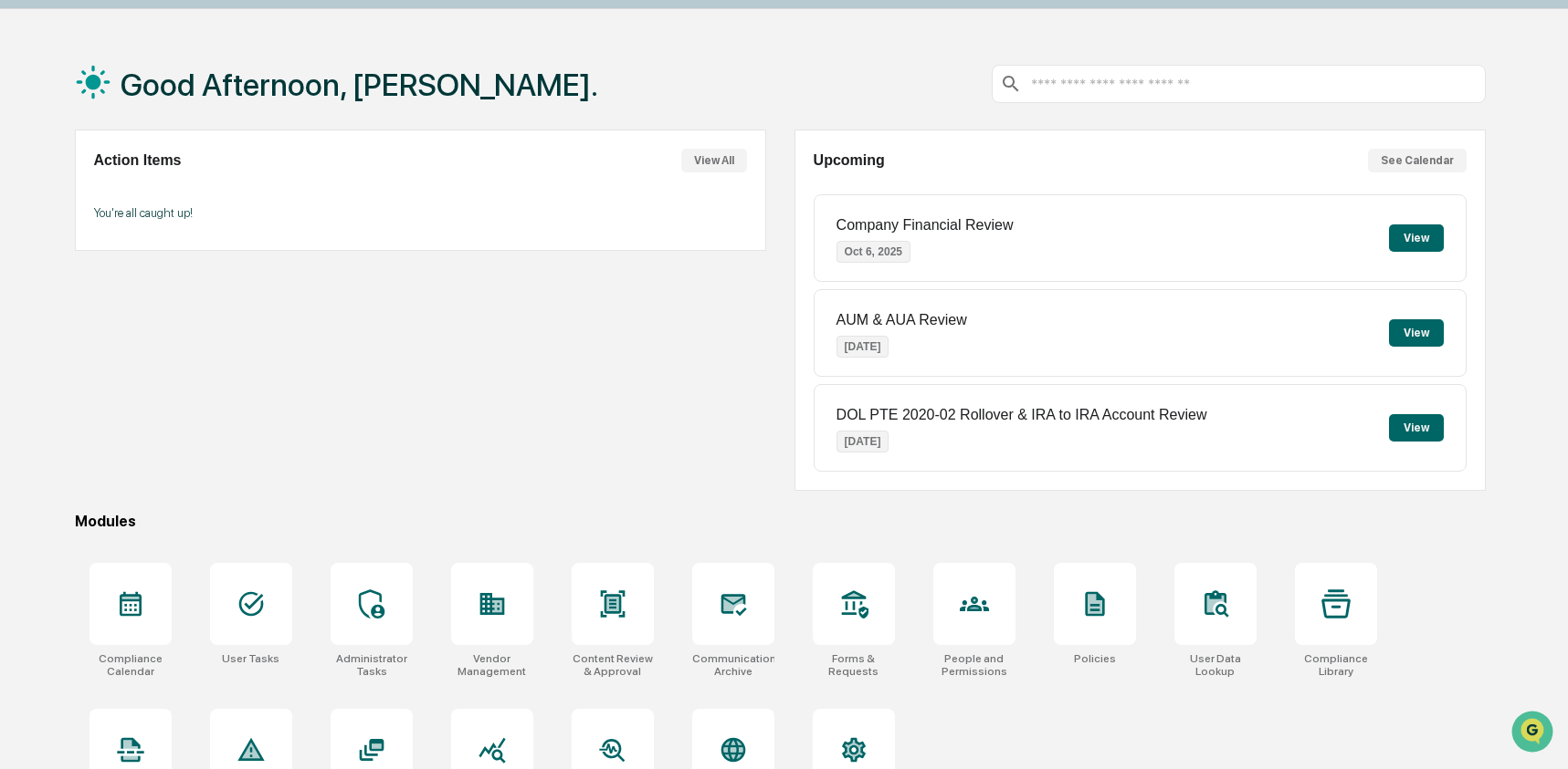
scroll to position [118, 0]
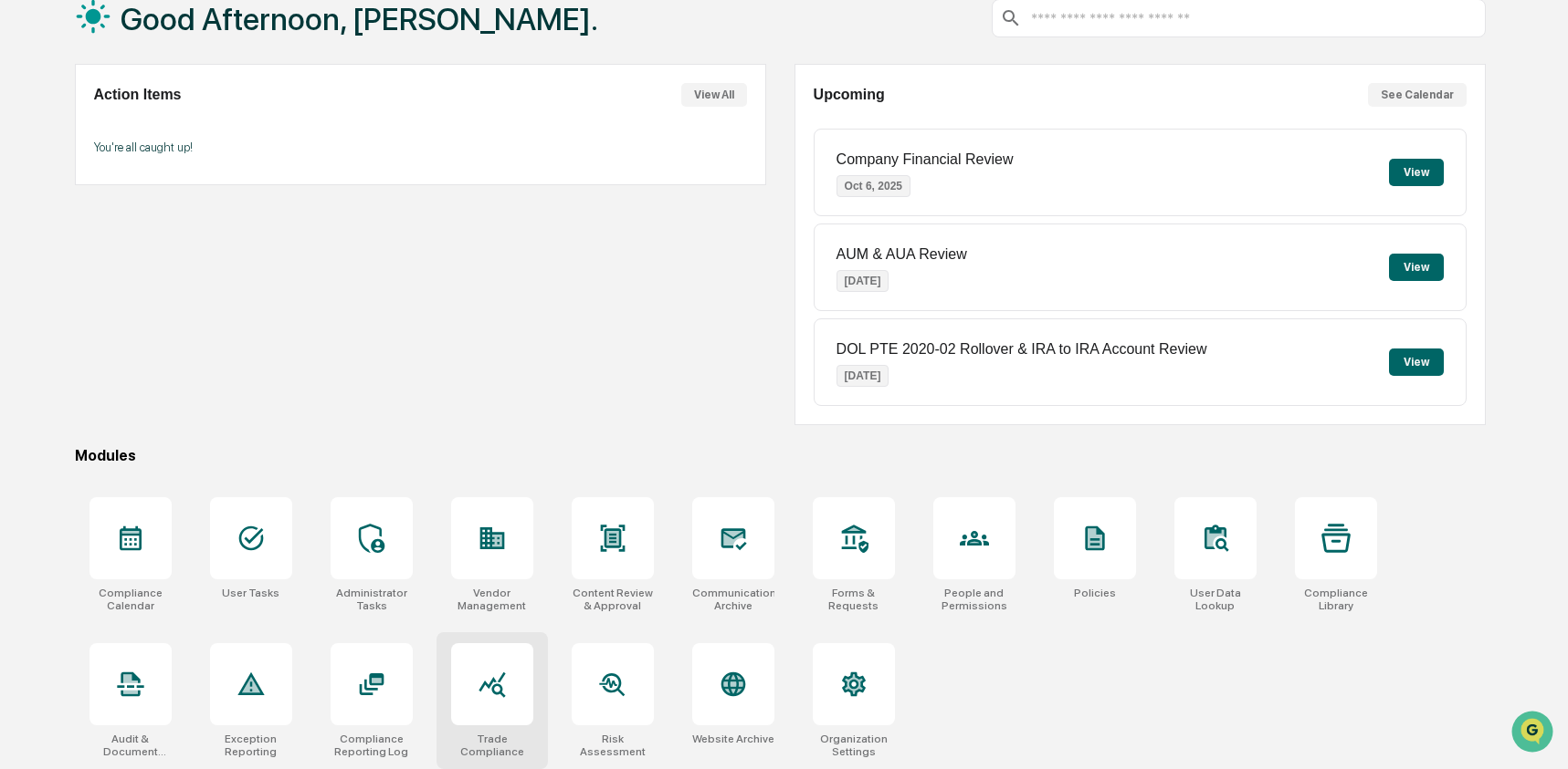
click at [478, 682] on icon at bounding box center [492, 684] width 29 height 29
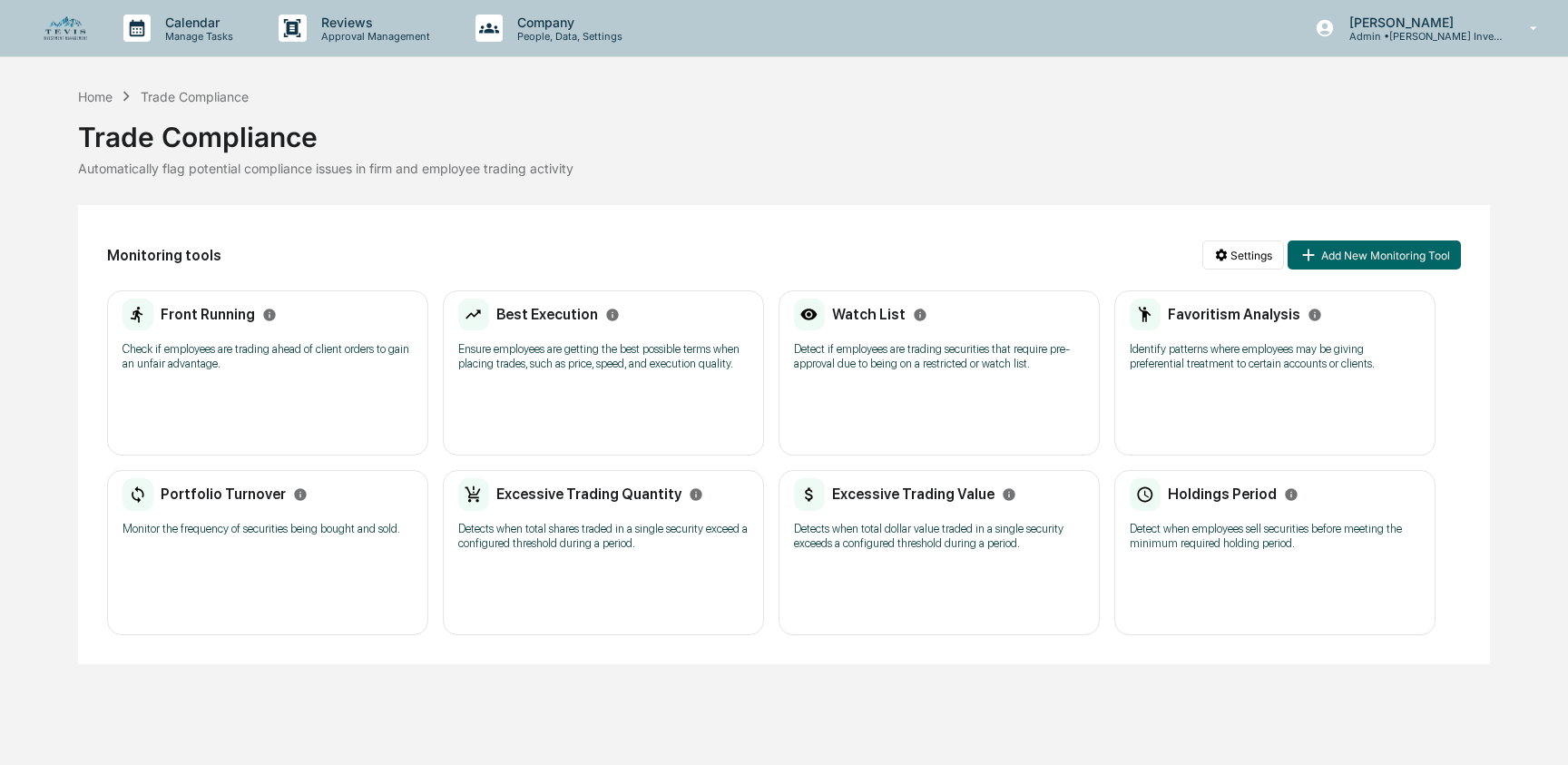
click at [854, 429] on div "Watch List Detect if employees are trading securities that require pre-approval…" at bounding box center [939, 372] width 321 height 165
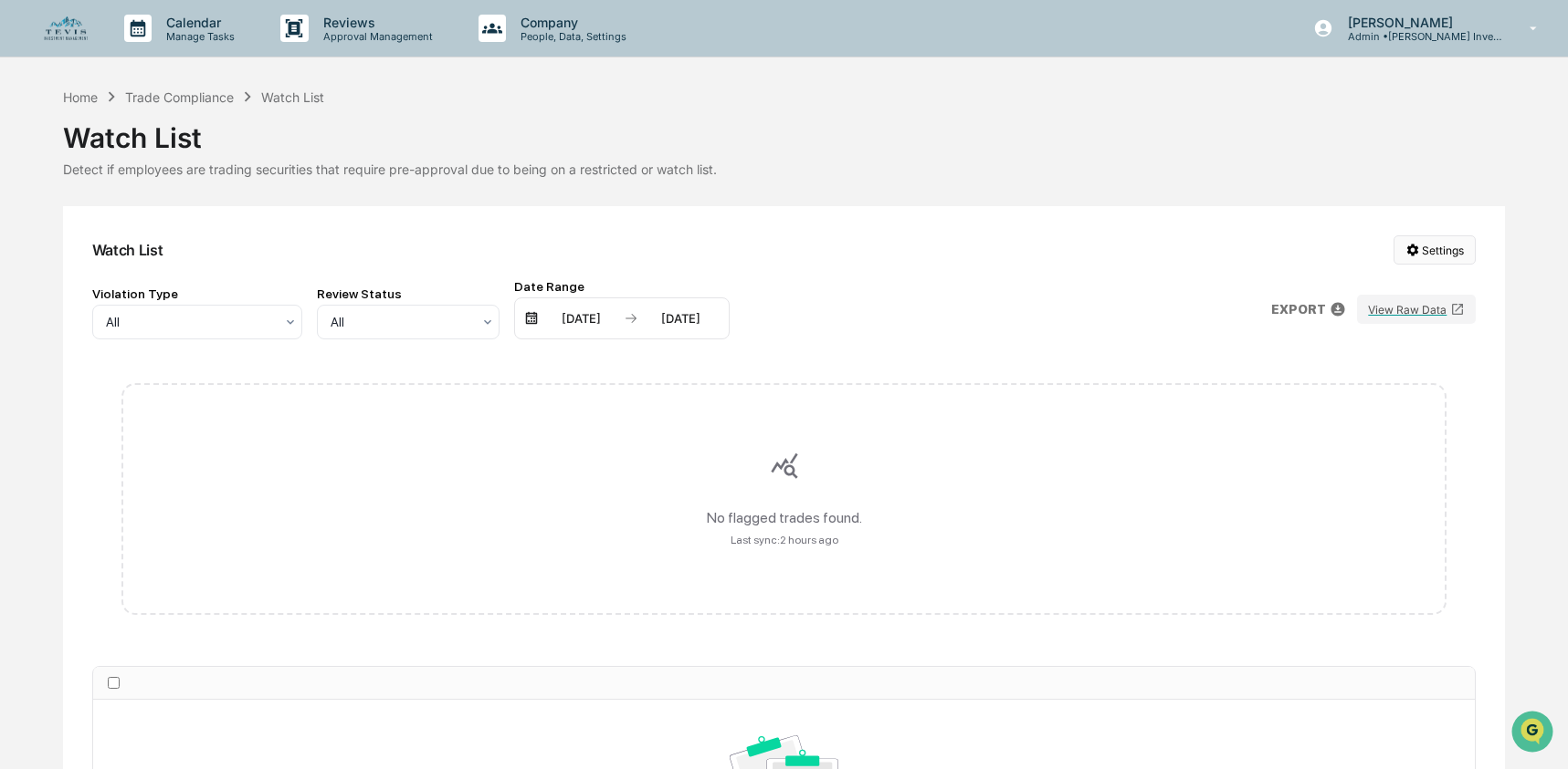
click at [1424, 251] on html "Calendar Manage Tasks Reviews Approval Management Company People, Data, Setting…" at bounding box center [784, 384] width 1568 height 769
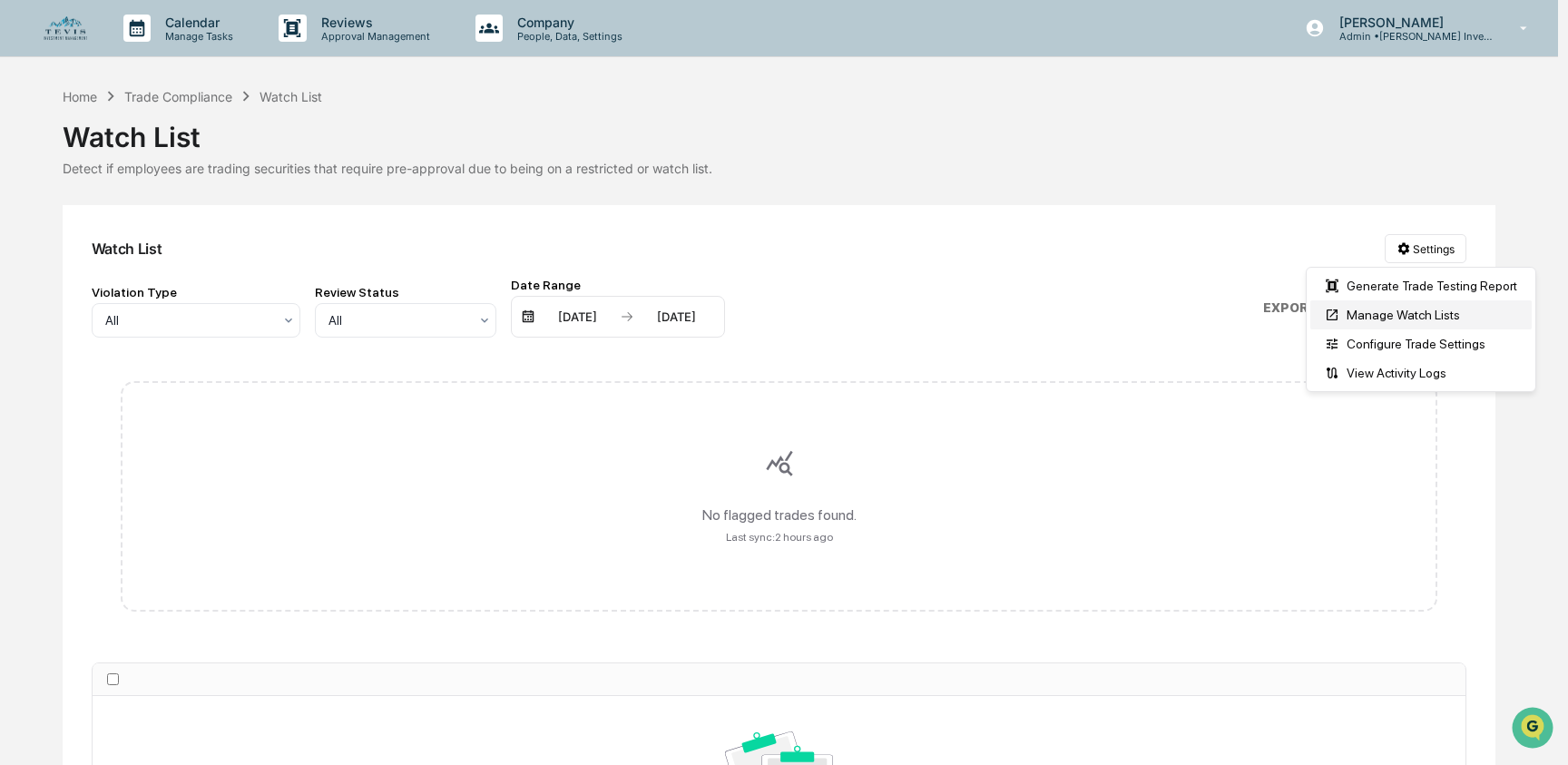
click at [1411, 309] on div "Manage Watch Lists" at bounding box center [1420, 315] width 221 height 29
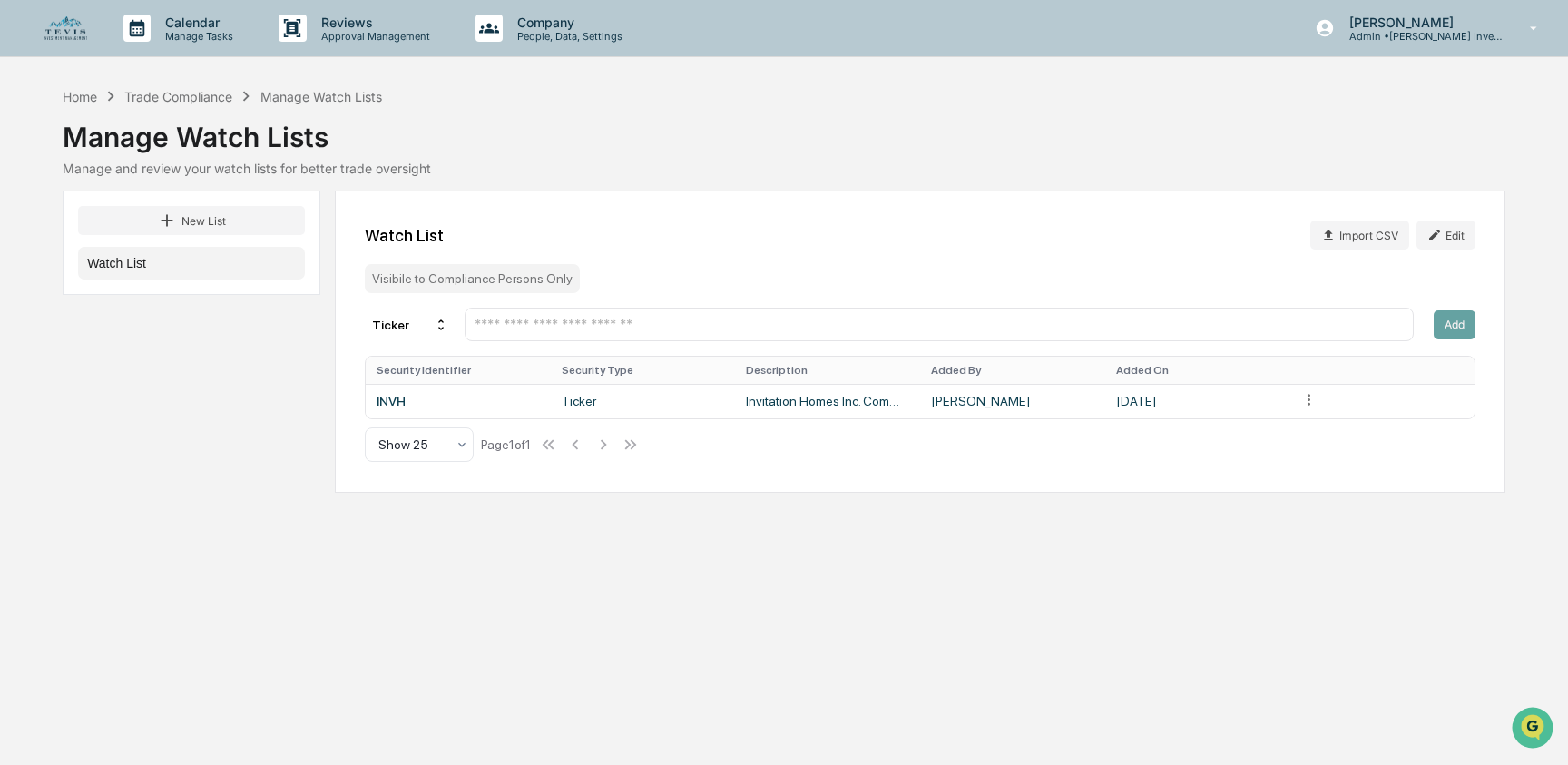
click at [94, 96] on div "Home" at bounding box center [80, 97] width 35 height 15
